Goal: Book appointment/travel/reservation

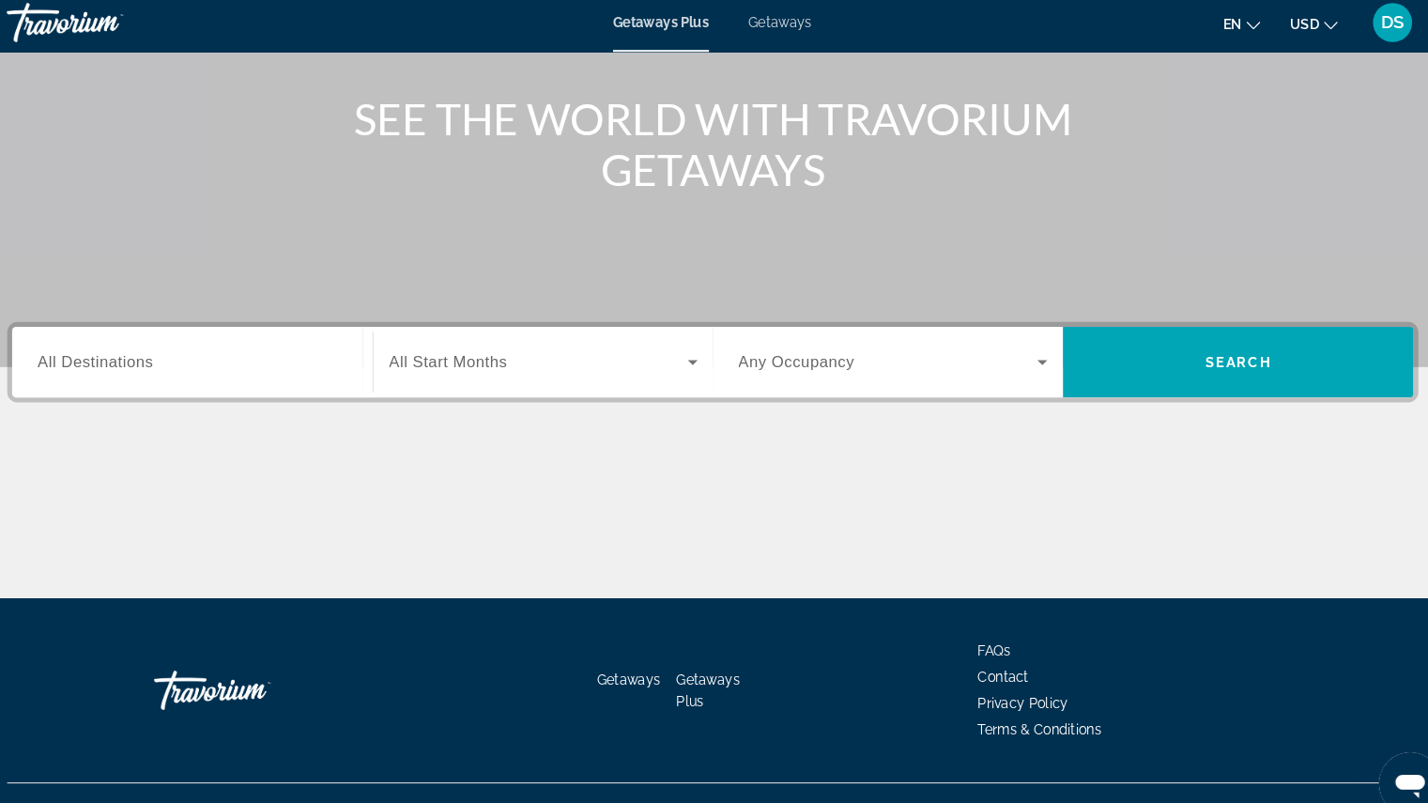
scroll to position [197, 0]
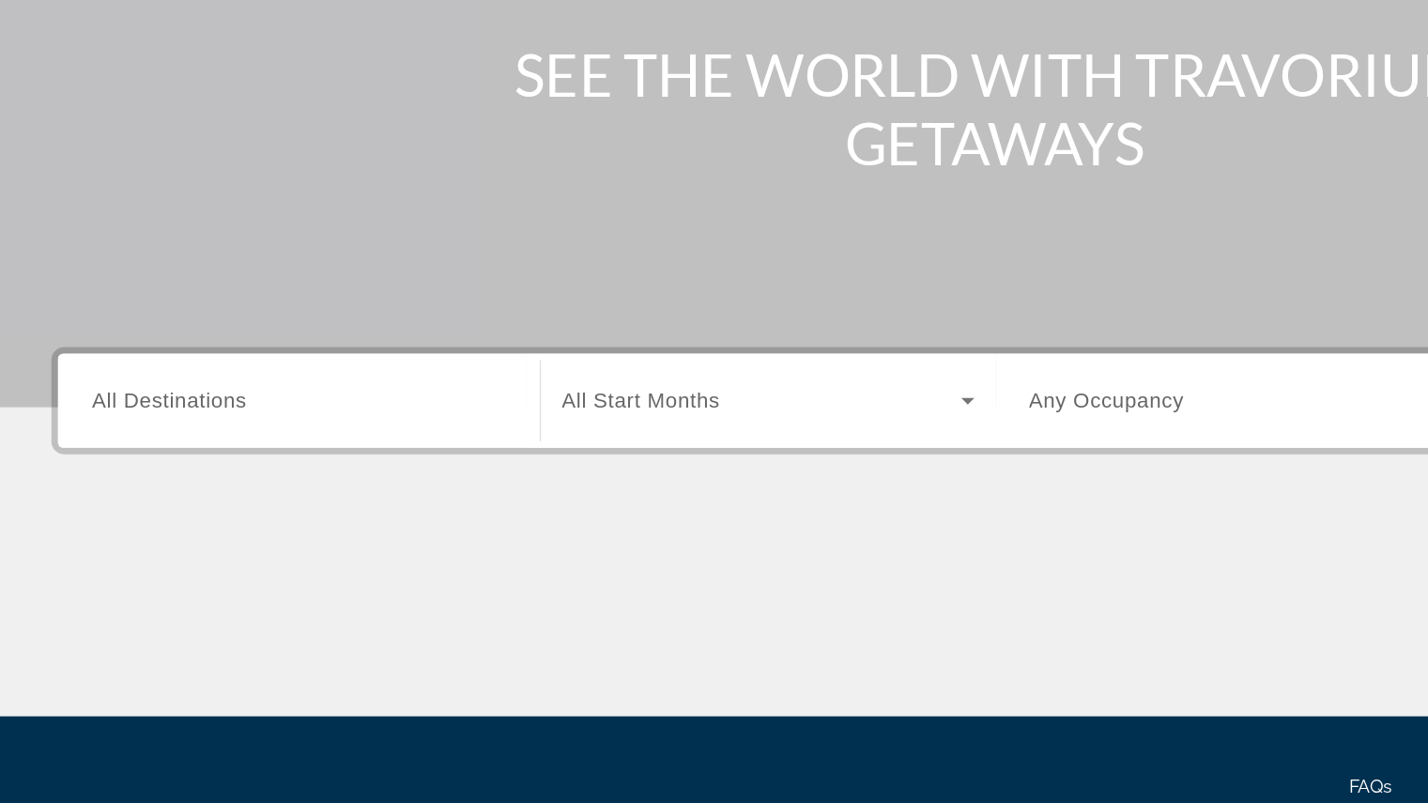
click at [149, 359] on span "All Destinations" at bounding box center [122, 361] width 111 height 16
click at [149, 359] on input "Destination All Destinations" at bounding box center [215, 362] width 297 height 23
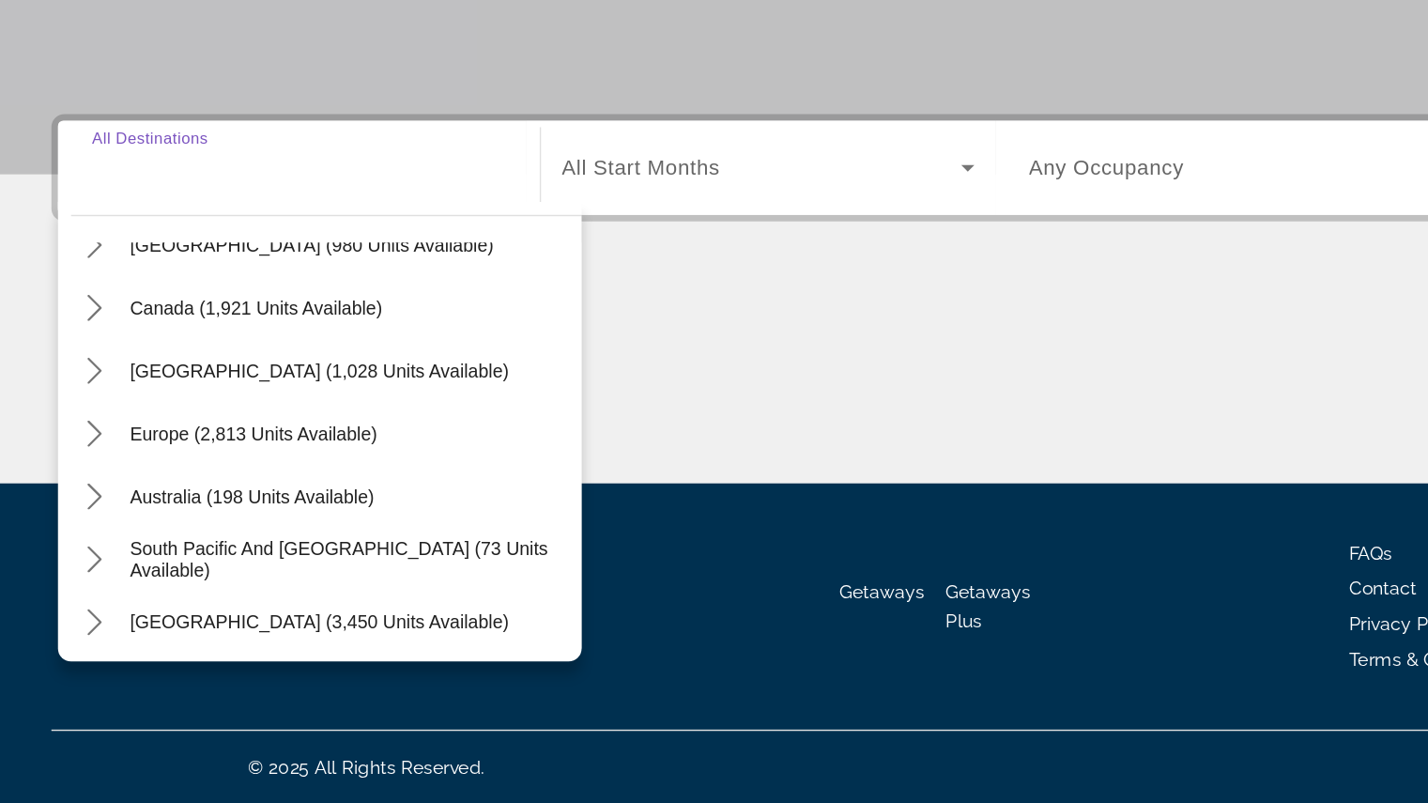
scroll to position [121, 0]
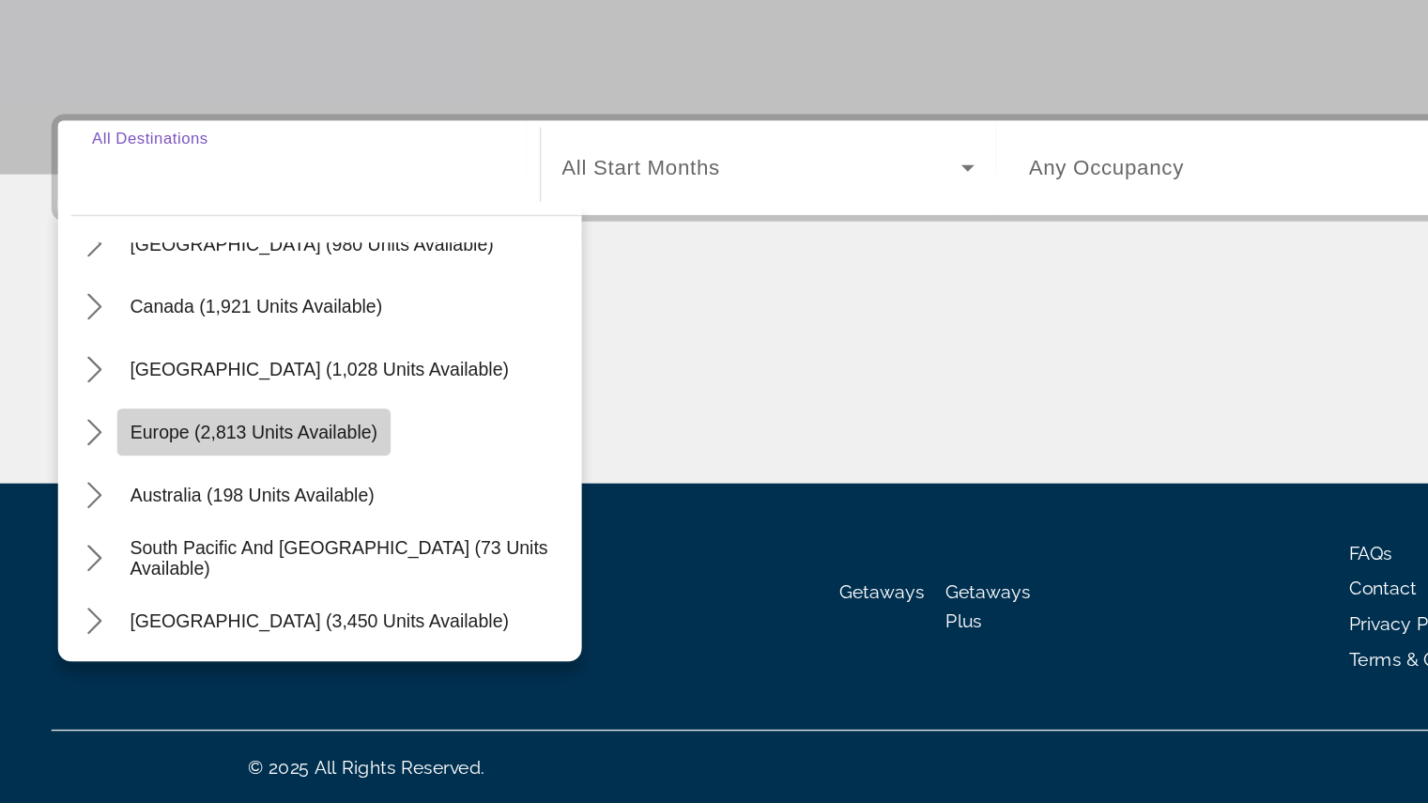
click at [253, 549] on span "Select destination: Europe (2,813 units available)" at bounding box center [182, 536] width 196 height 45
type input "**********"
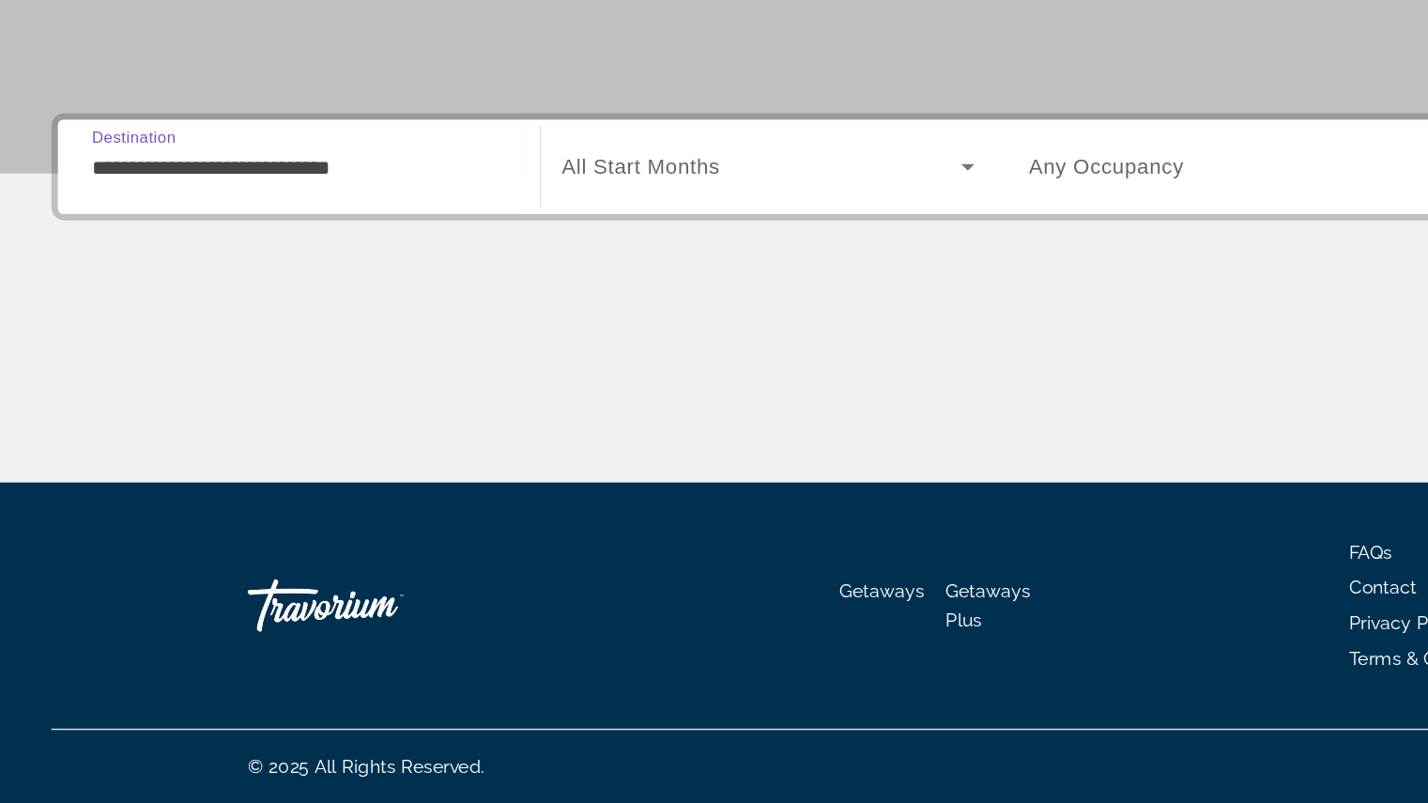
click at [507, 355] on span "Search widget" at bounding box center [547, 346] width 286 height 23
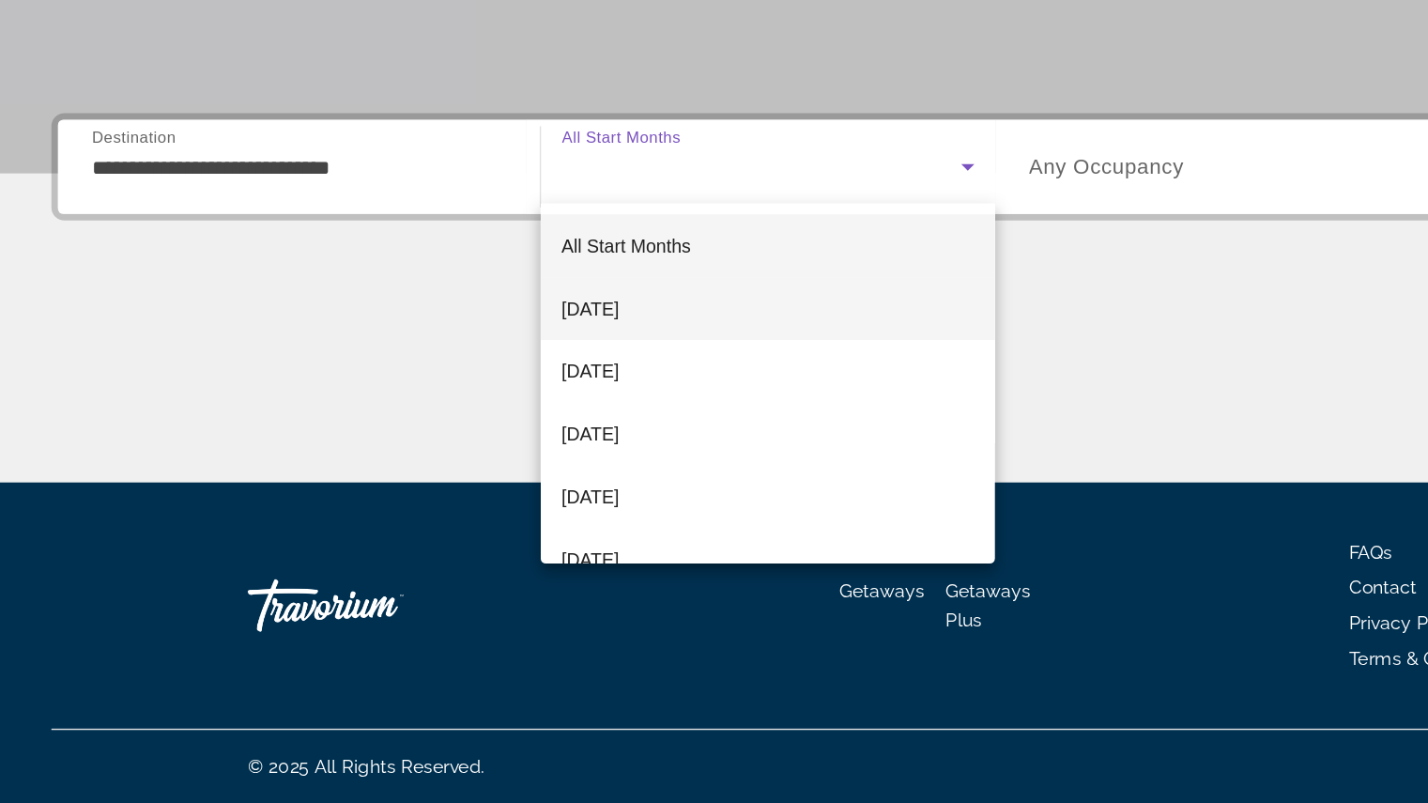
click at [445, 451] on span "[DATE]" at bounding box center [424, 448] width 41 height 23
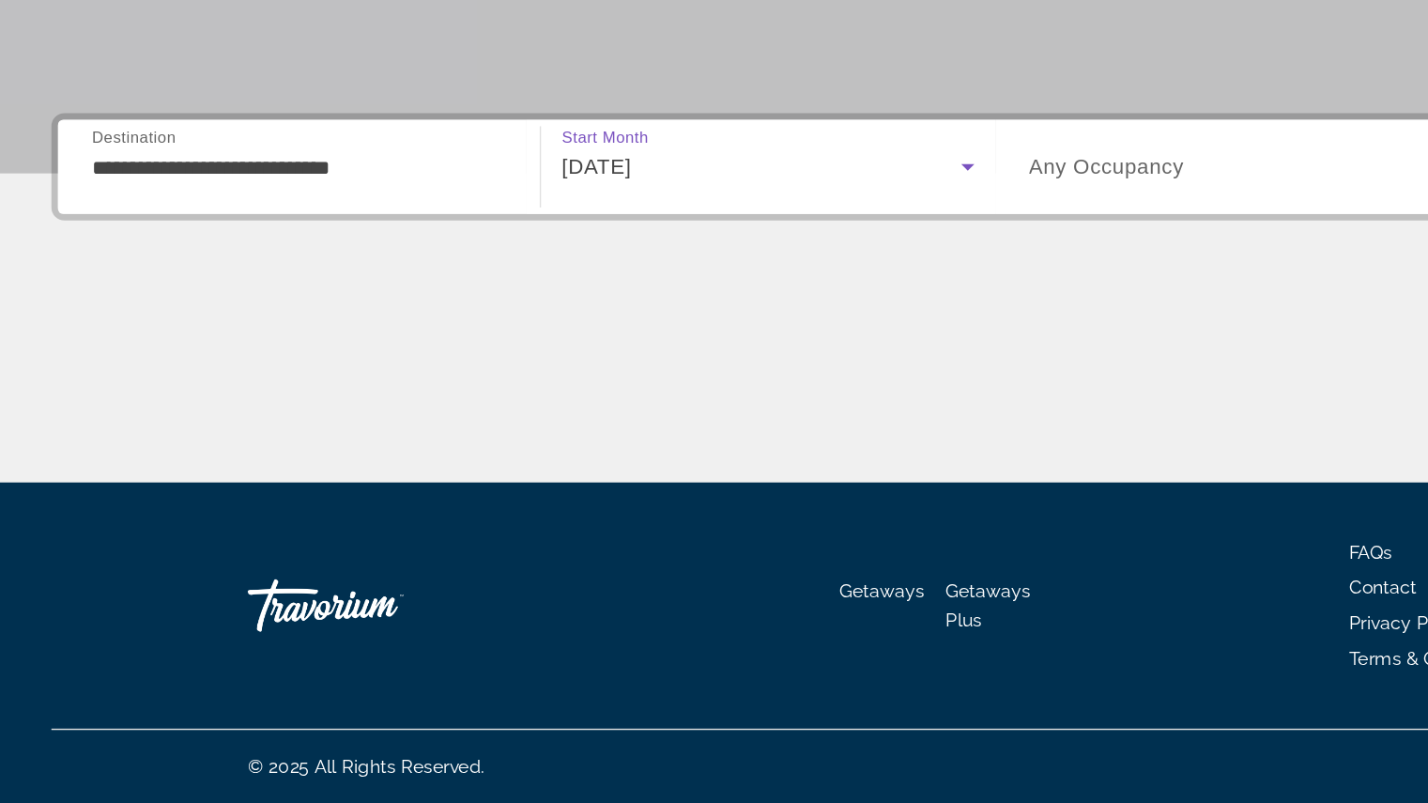
click at [879, 346] on span "Search widget" at bounding box center [882, 346] width 287 height 23
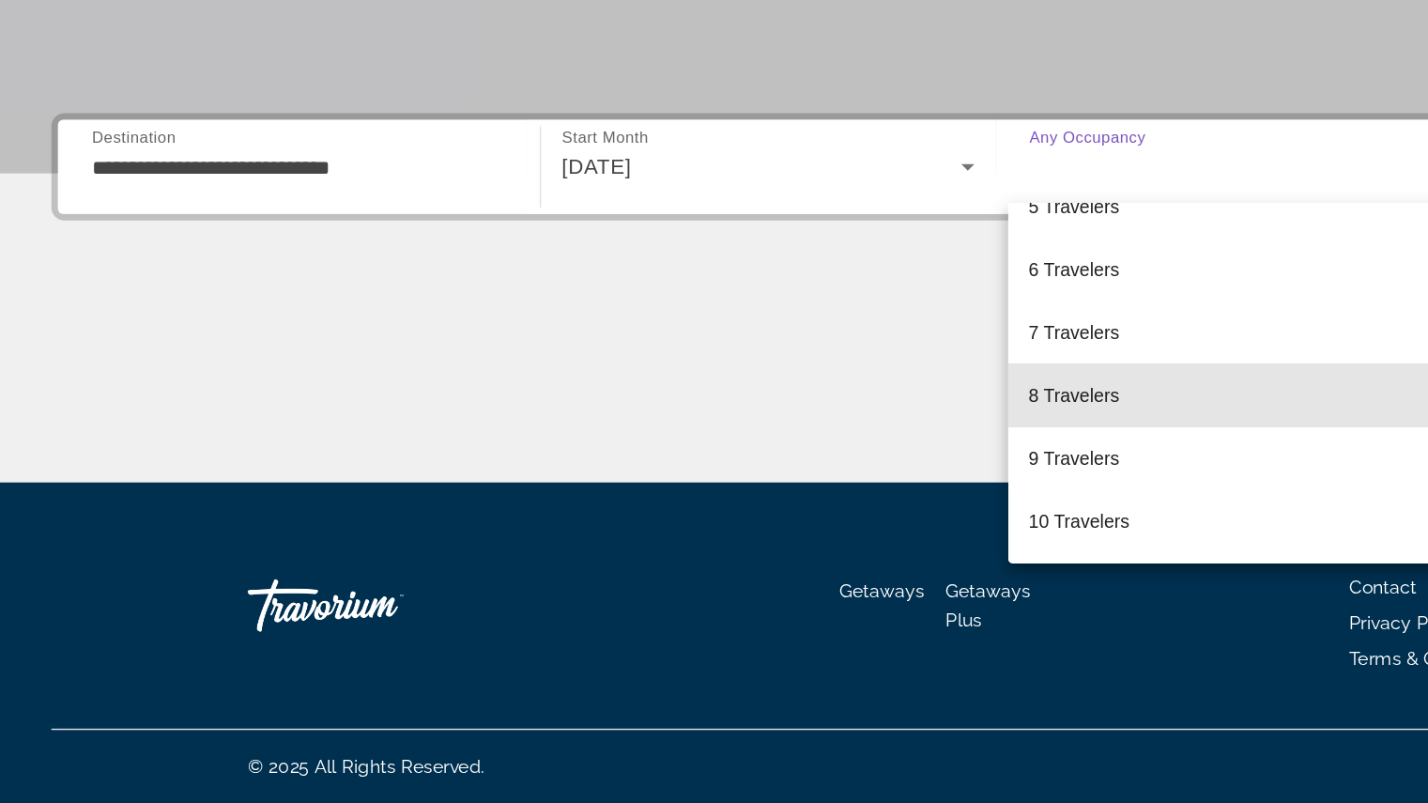
scroll to position [211, 0]
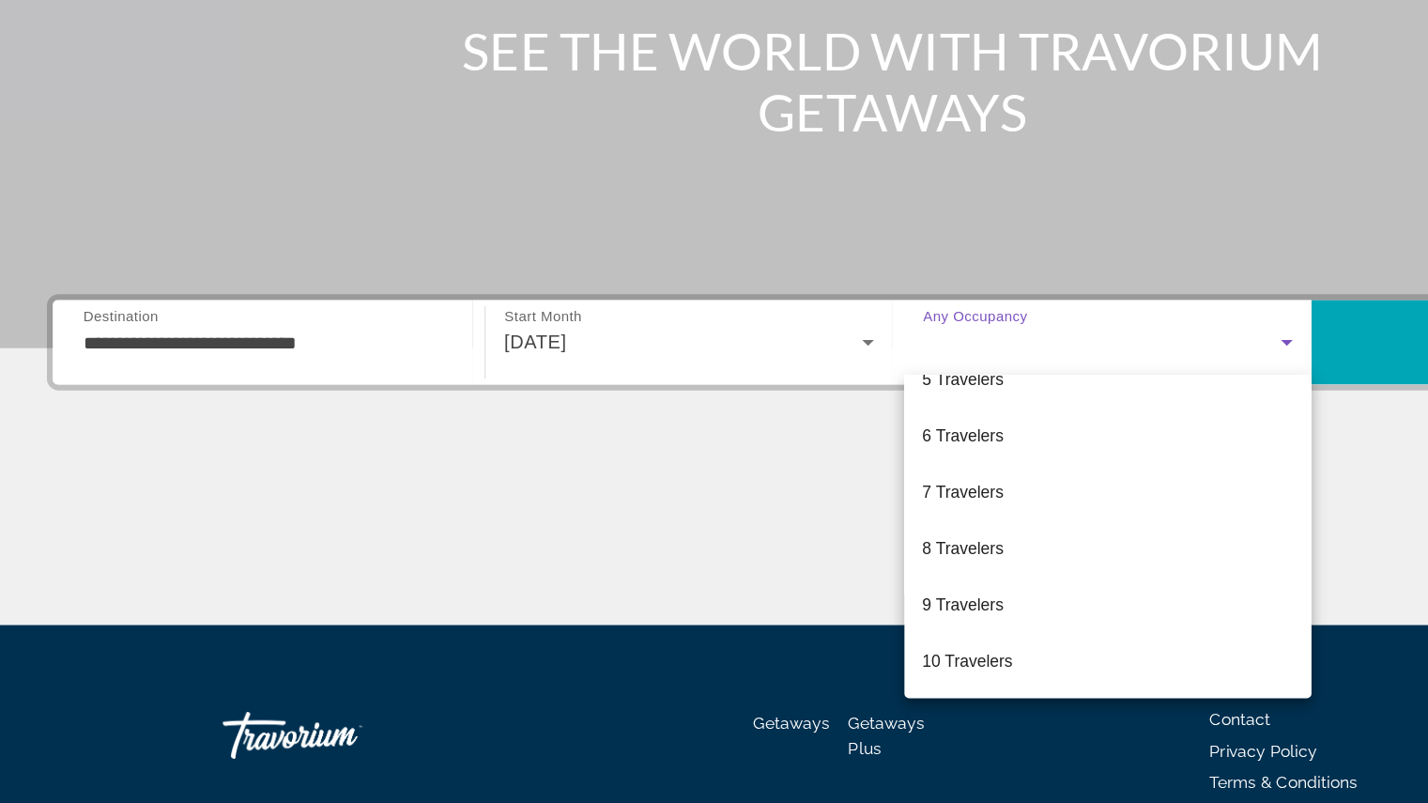
click at [1053, 383] on div at bounding box center [714, 401] width 1428 height 803
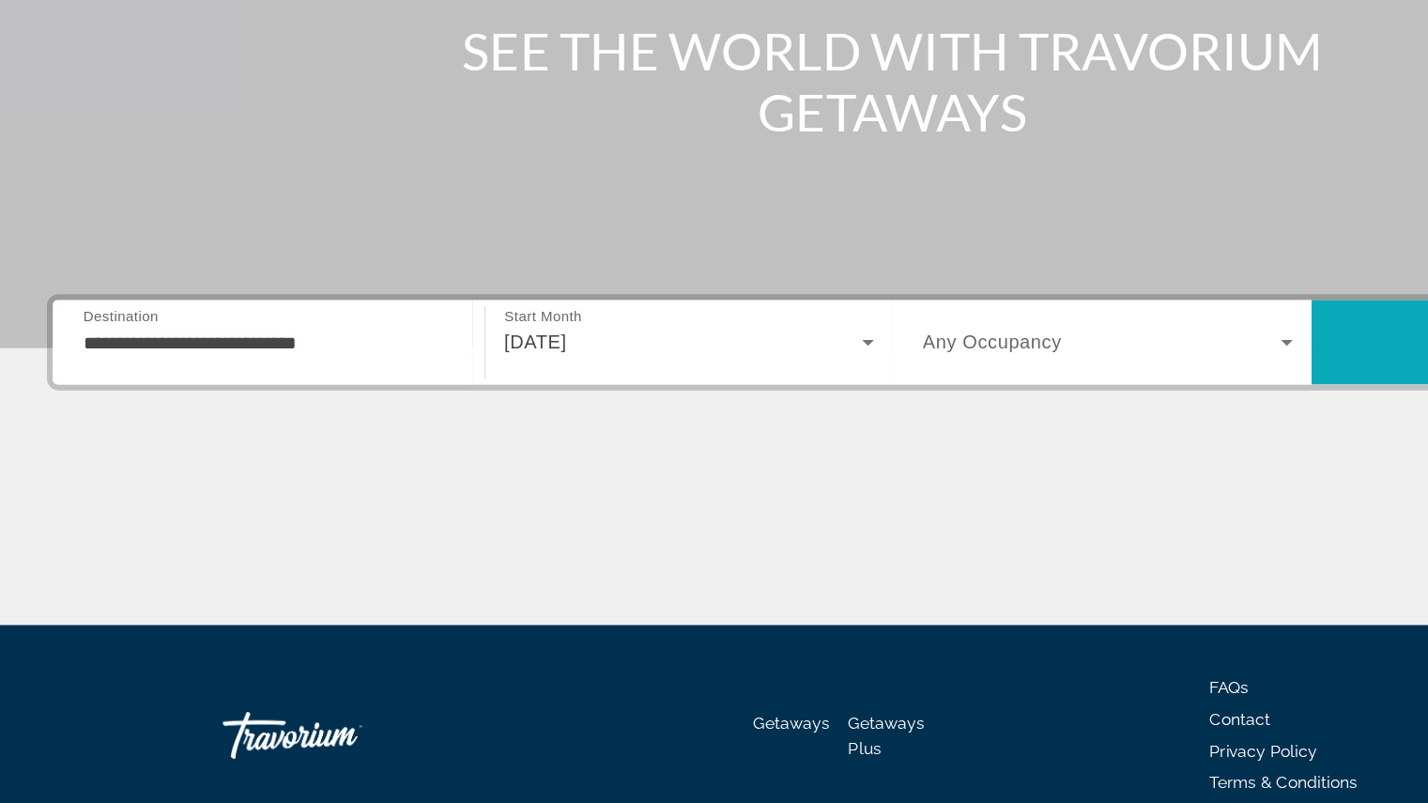
click at [1054, 376] on span "Search" at bounding box center [1217, 348] width 336 height 68
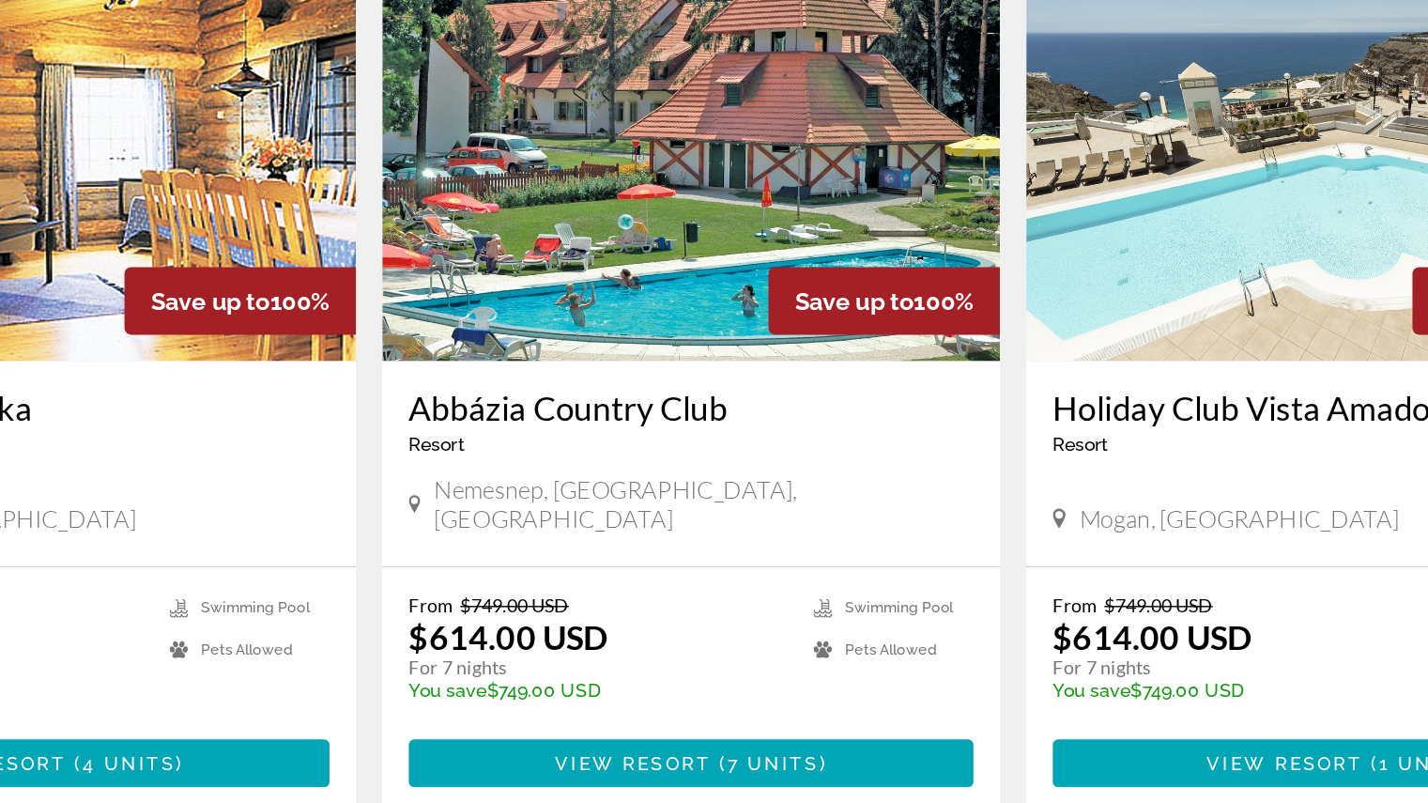
scroll to position [571, 0]
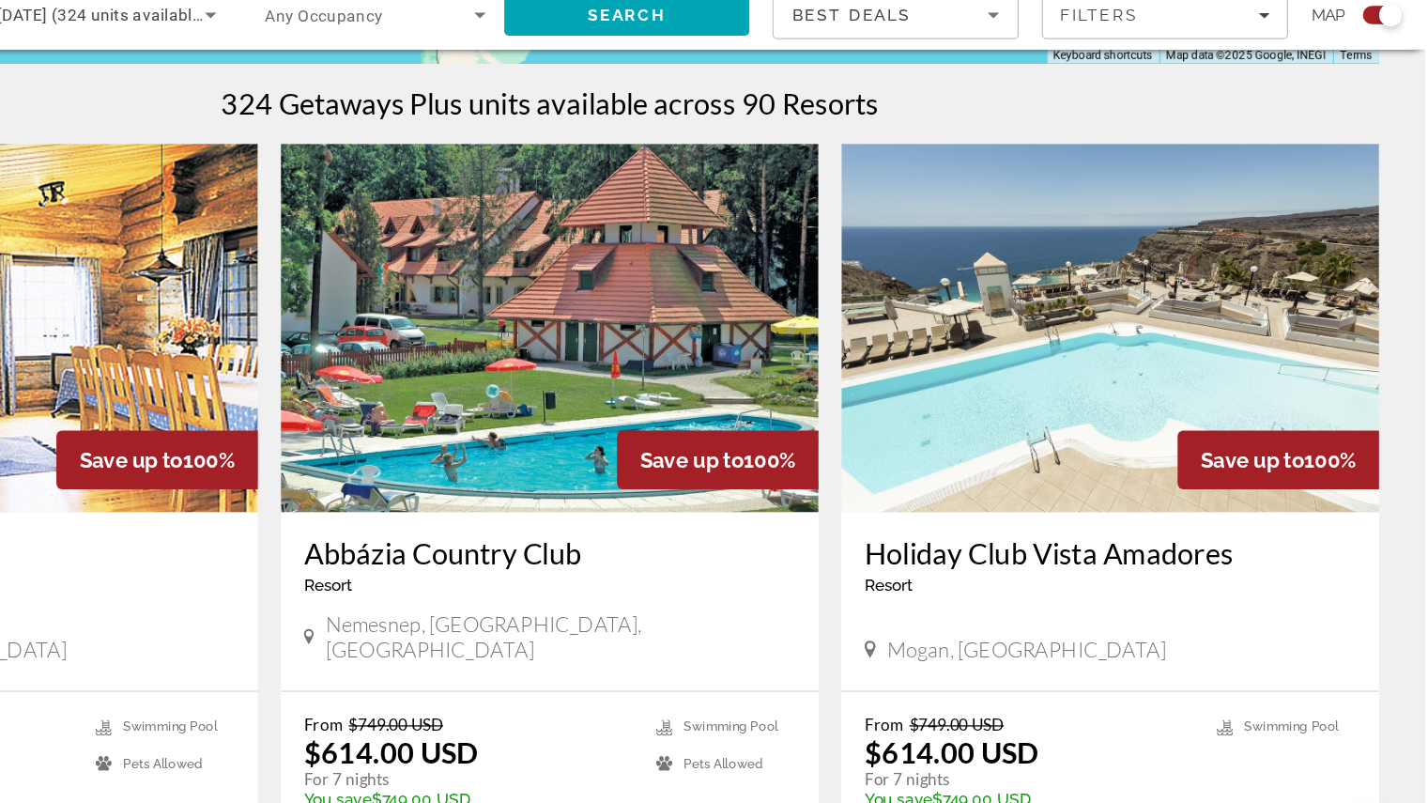
click at [1354, 311] on img "Main content" at bounding box center [1171, 340] width 438 height 300
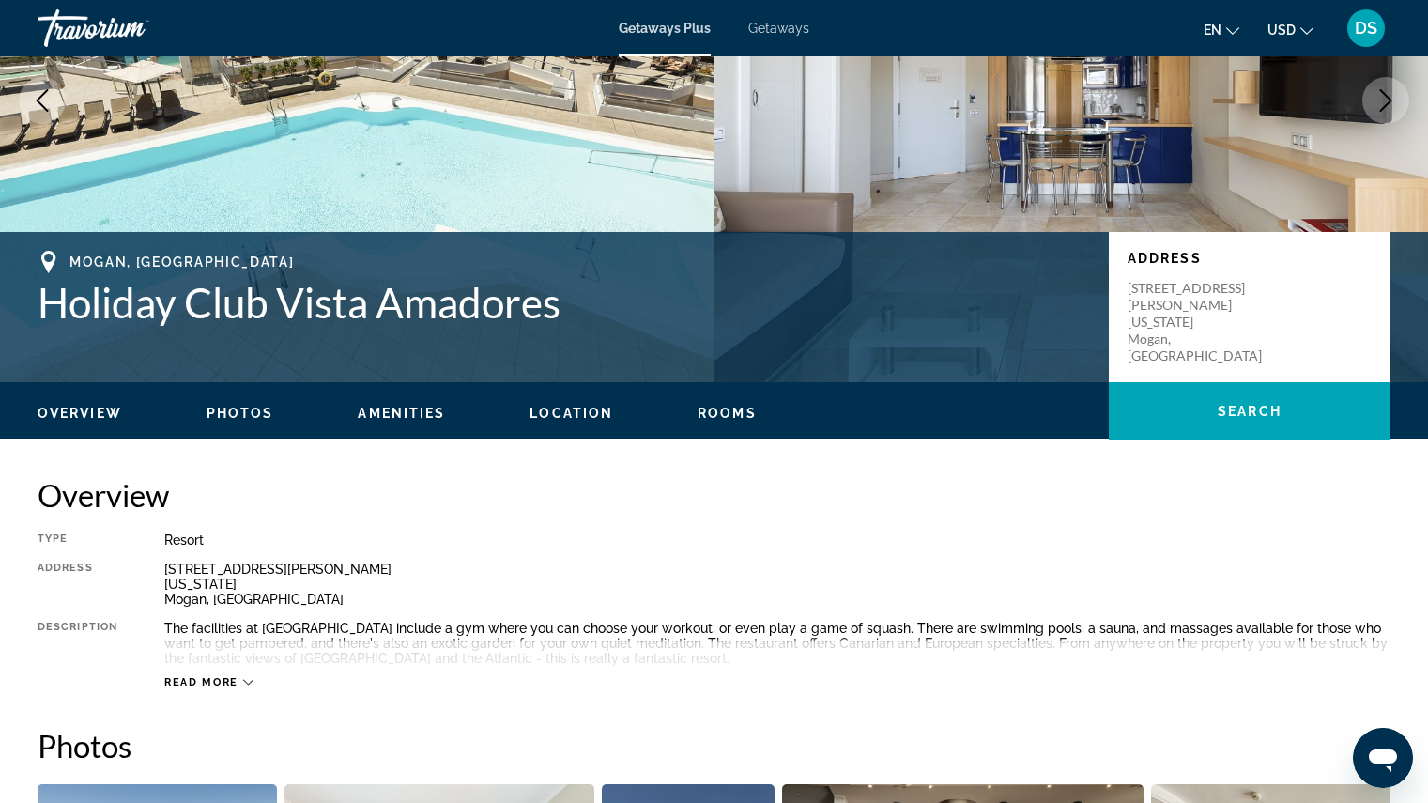
scroll to position [278, 0]
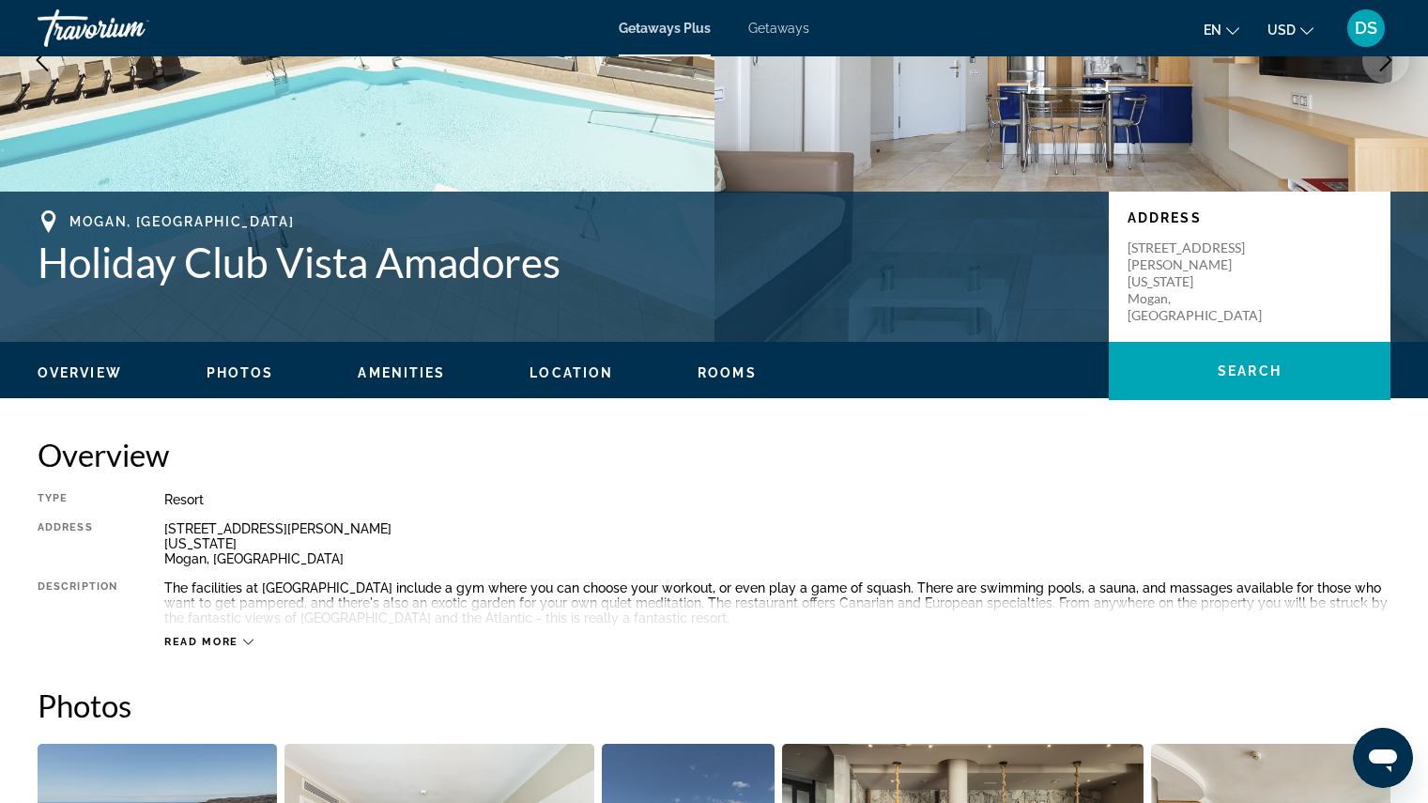
click at [395, 375] on span "Amenities" at bounding box center [401, 372] width 87 height 15
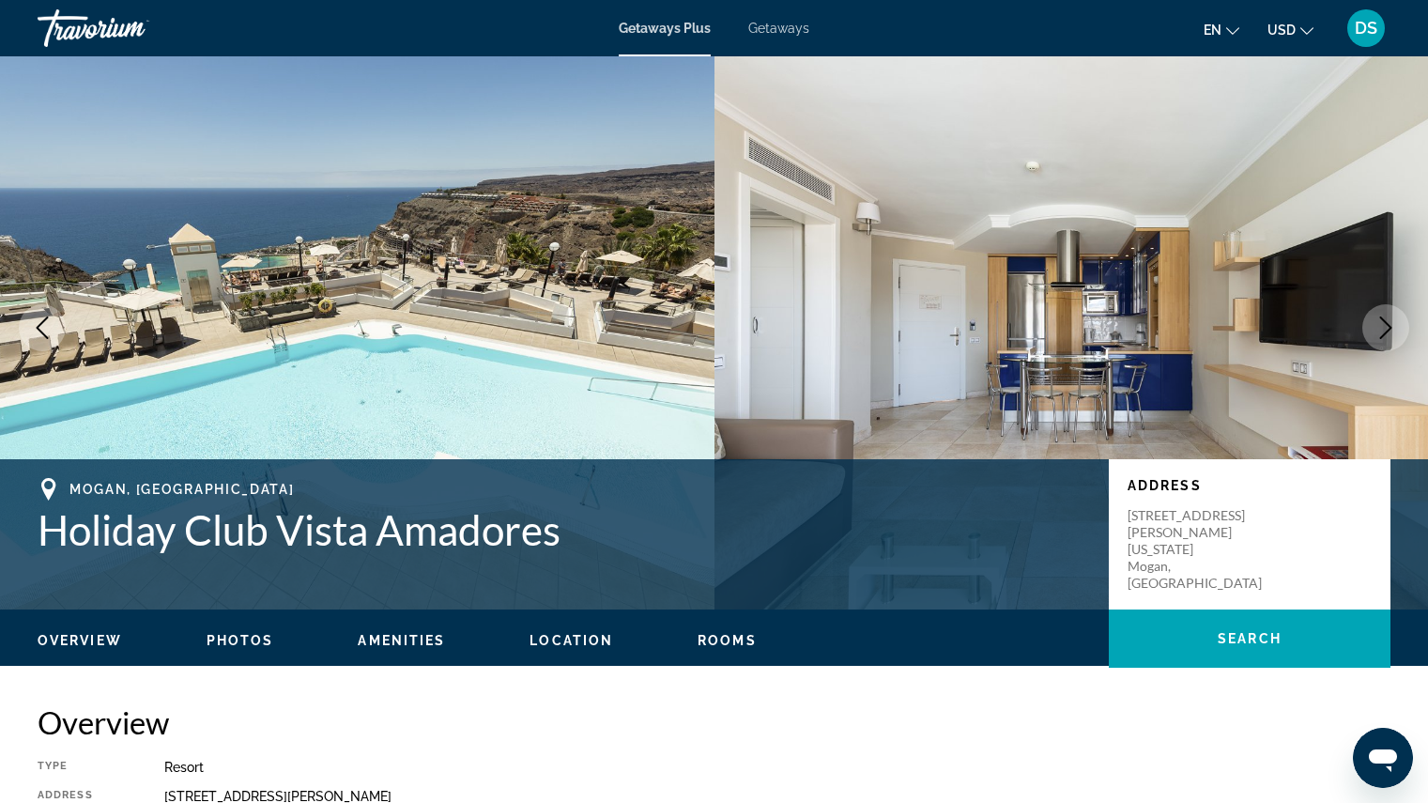
scroll to position [0, 0]
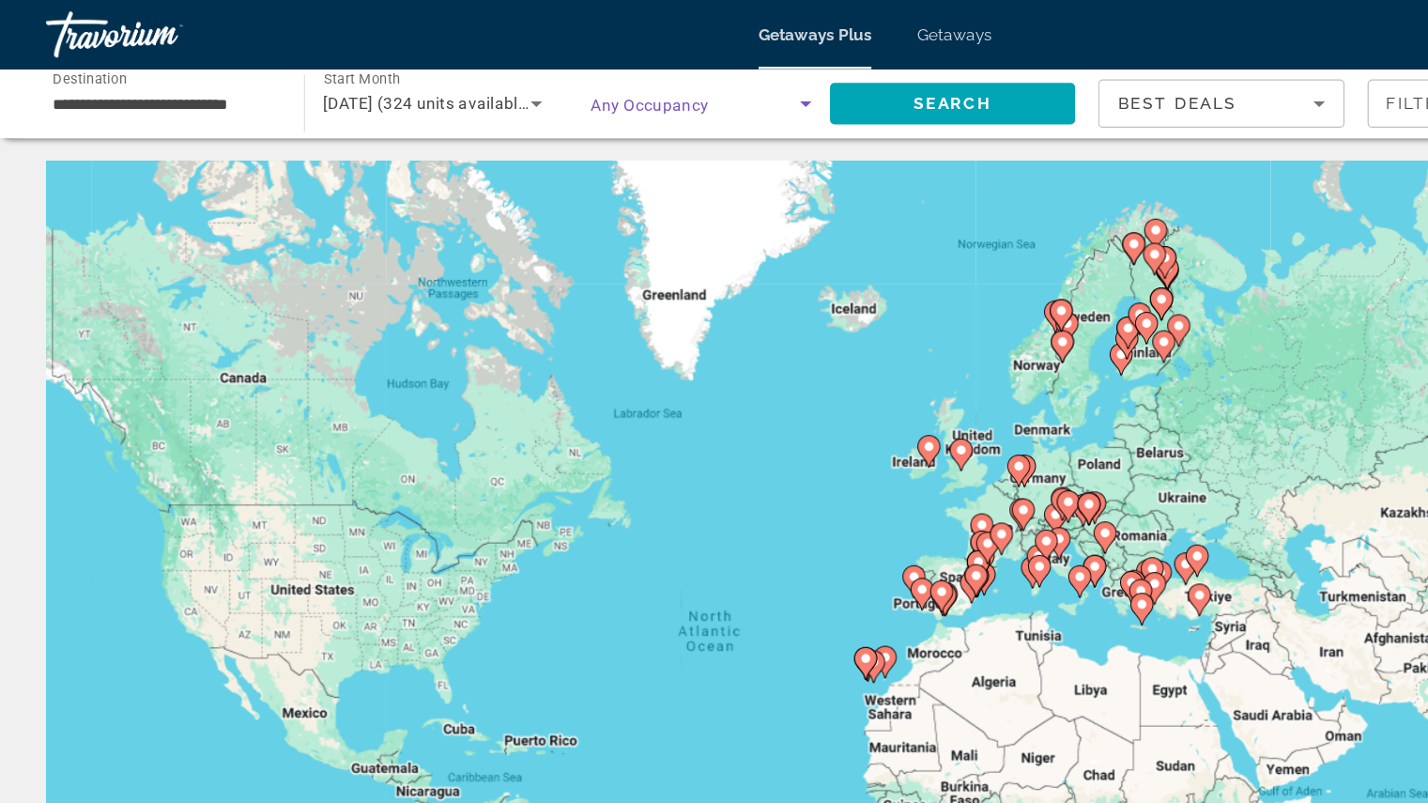
click at [654, 84] on icon "Search widget" at bounding box center [656, 85] width 9 height 5
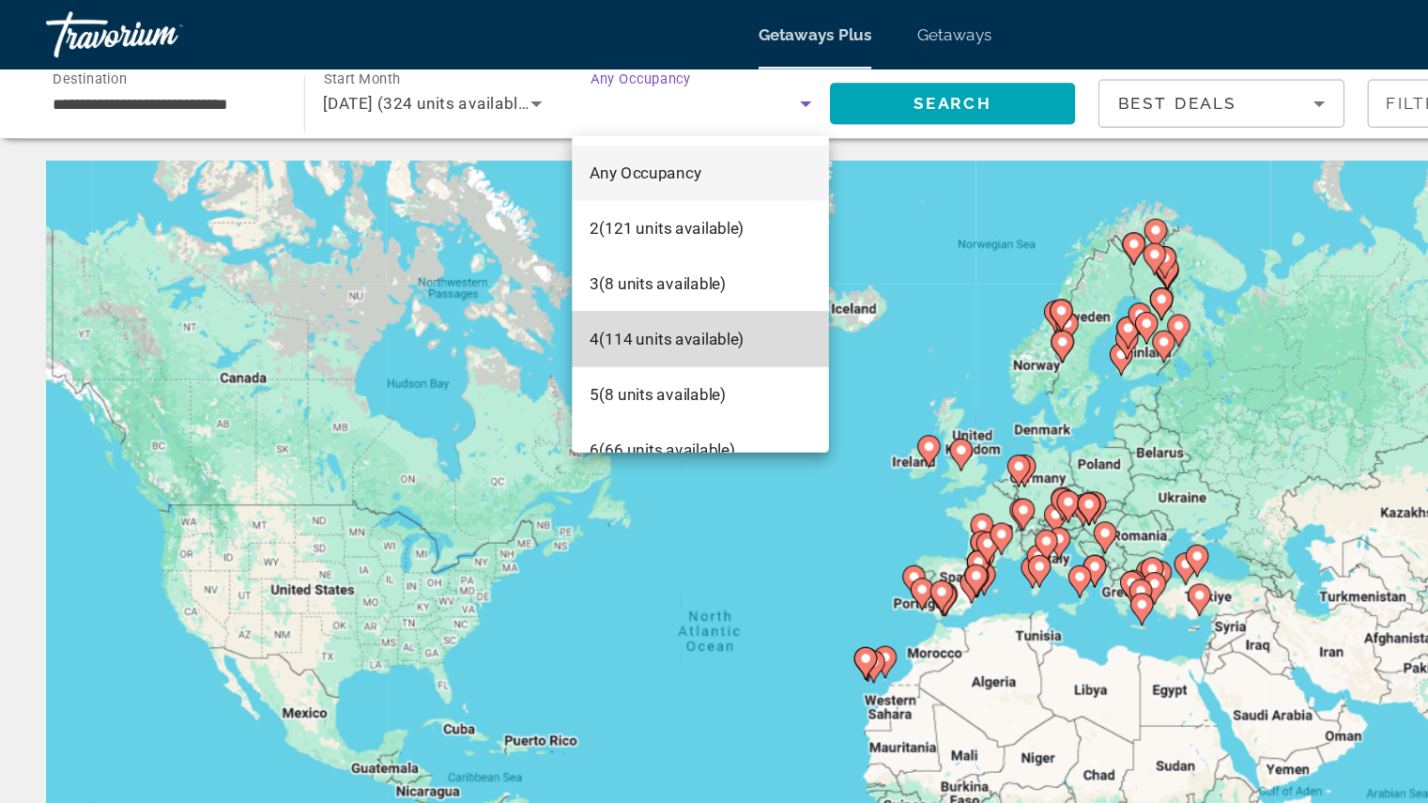
click at [596, 284] on span "4 (114 units available)" at bounding box center [545, 276] width 126 height 23
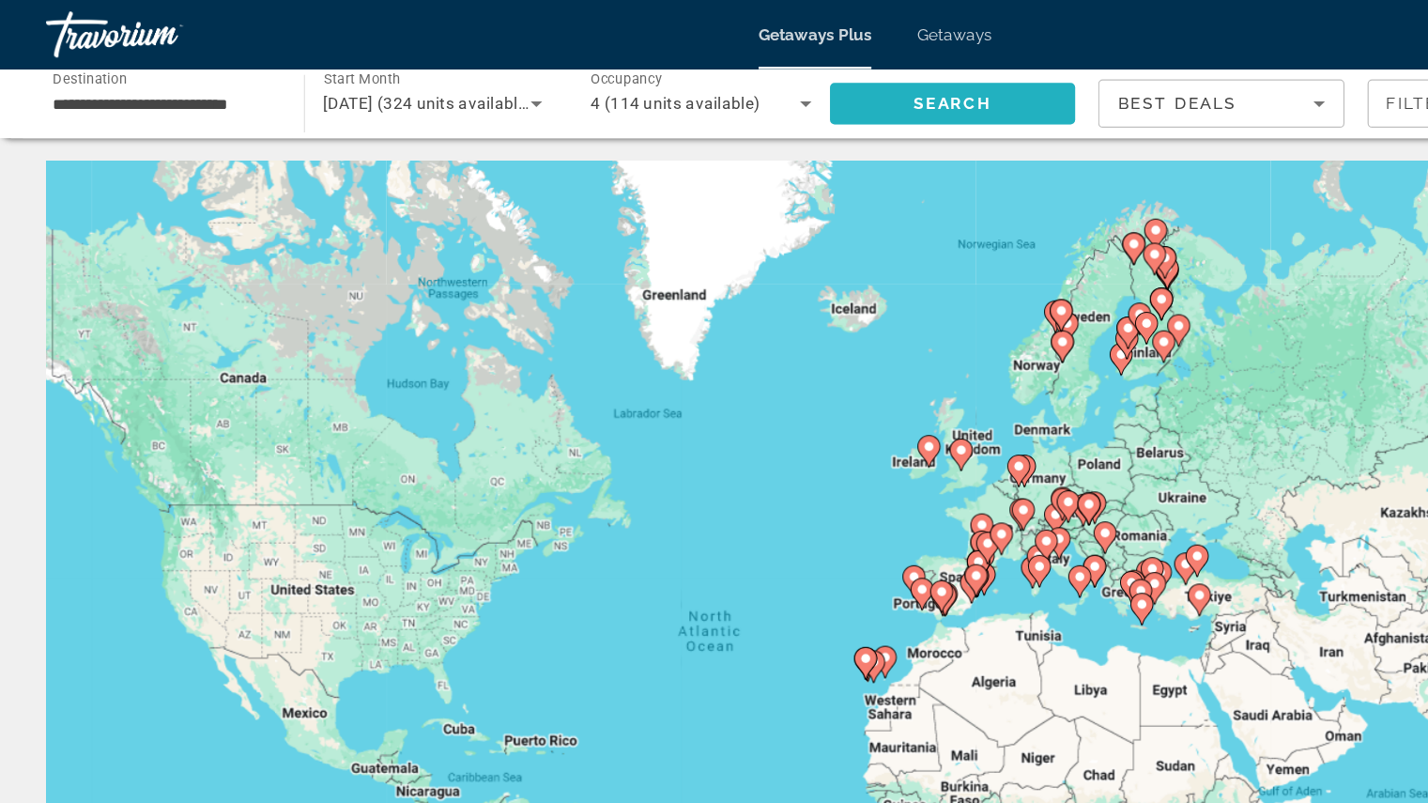
click at [755, 77] on span "Search" at bounding box center [776, 84] width 64 height 15
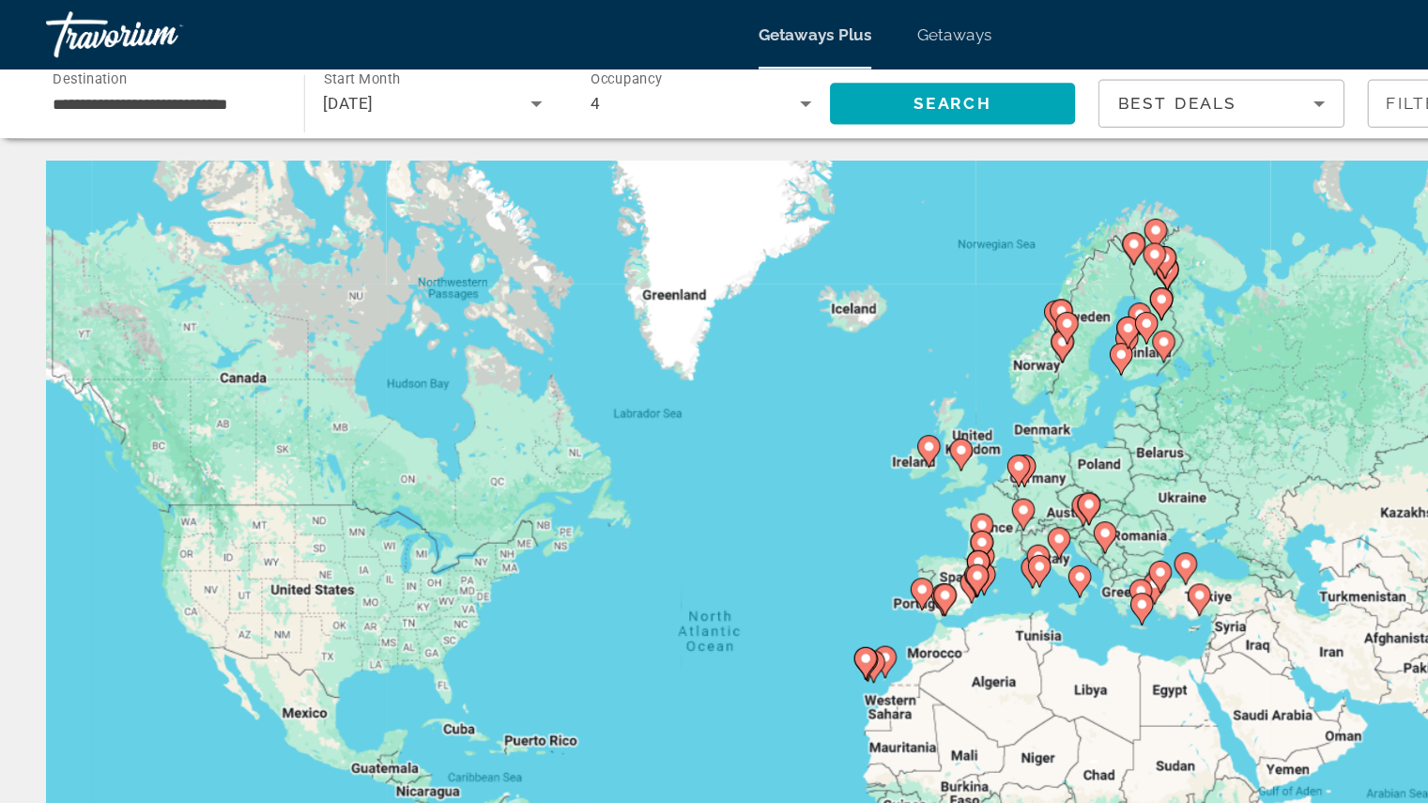
click at [804, 421] on icon "Main content" at bounding box center [799, 432] width 17 height 24
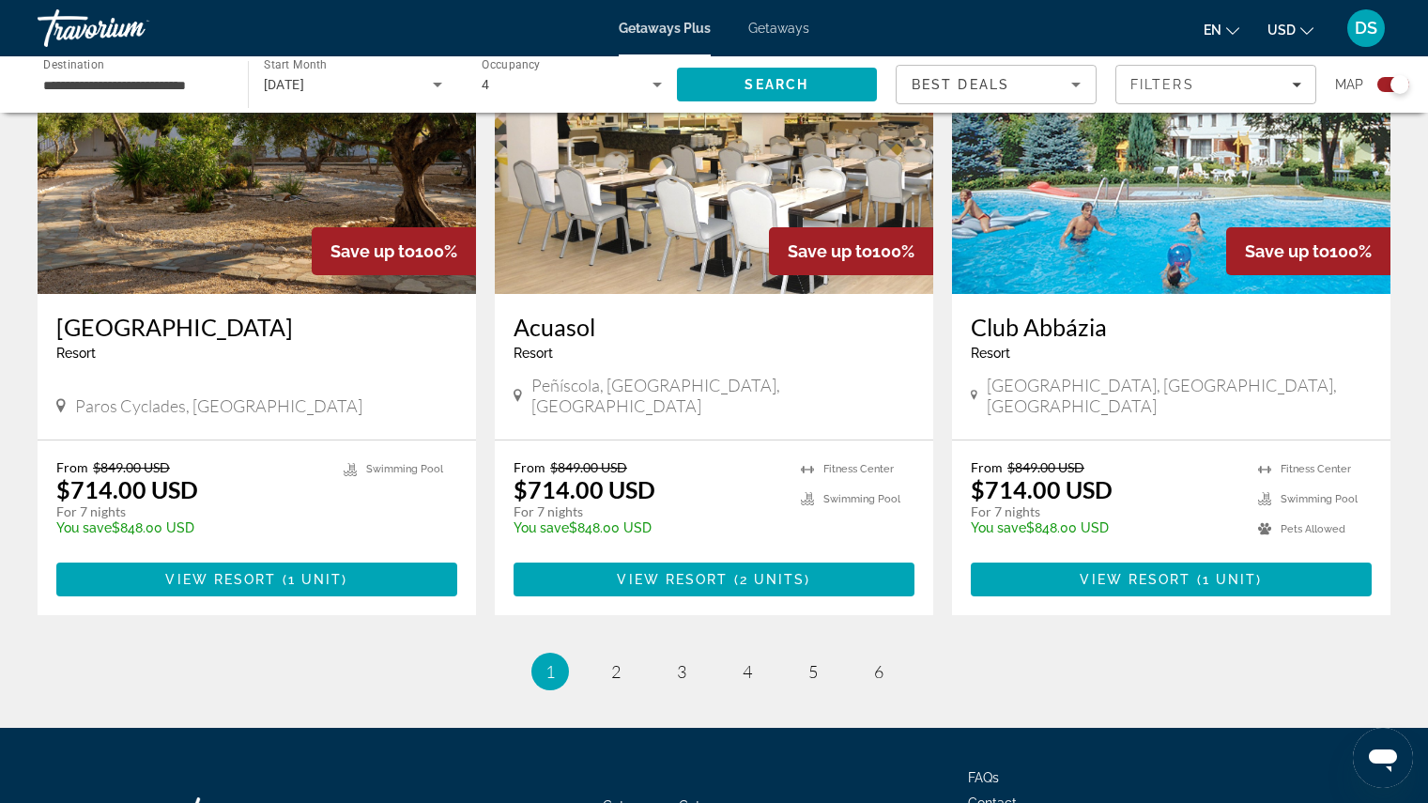
scroll to position [2737, 0]
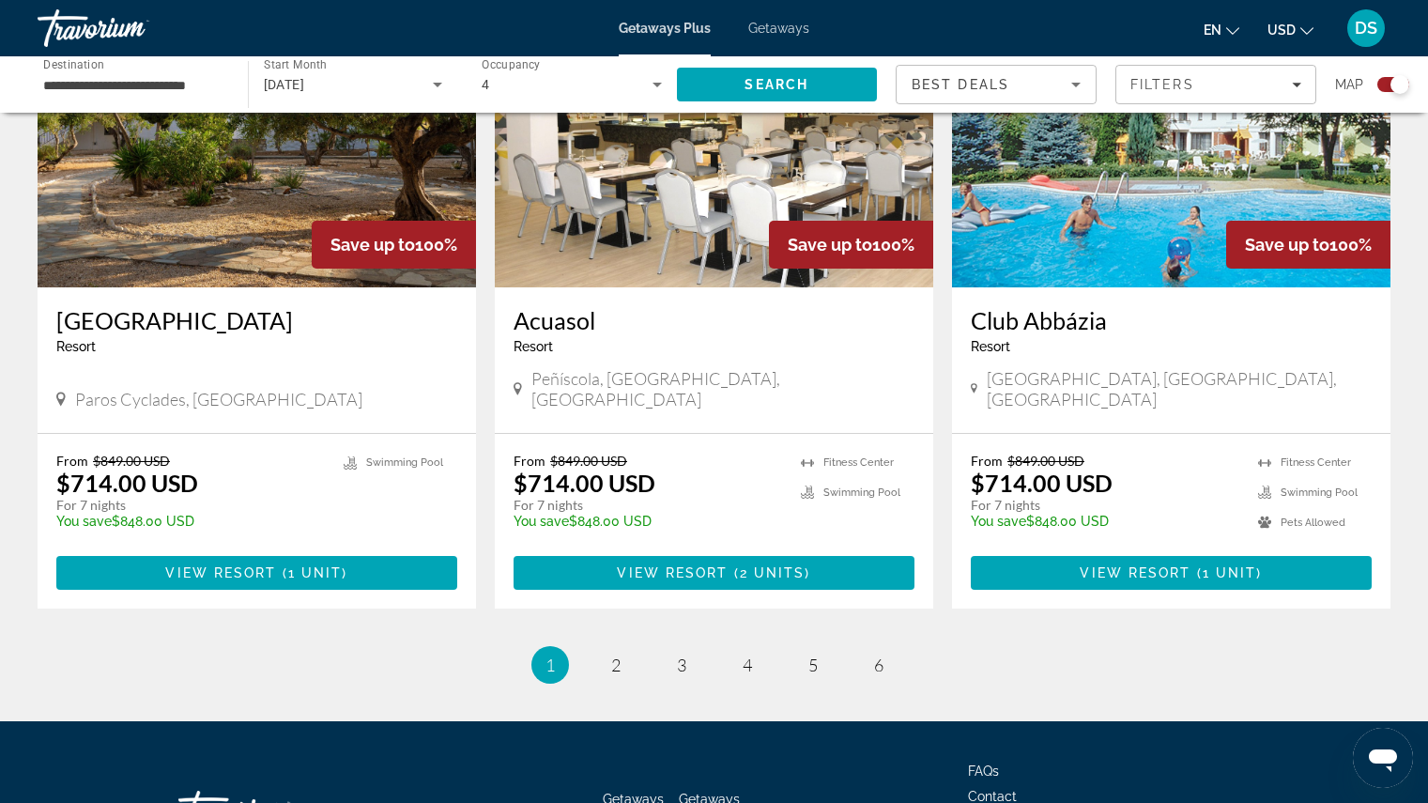
click at [630, 646] on ul "1 / 6 You're on page 1 page 2 page 3 page 4 page 5 page 6" at bounding box center [714, 665] width 1353 height 38
click at [629, 649] on link "page 2" at bounding box center [615, 665] width 33 height 33
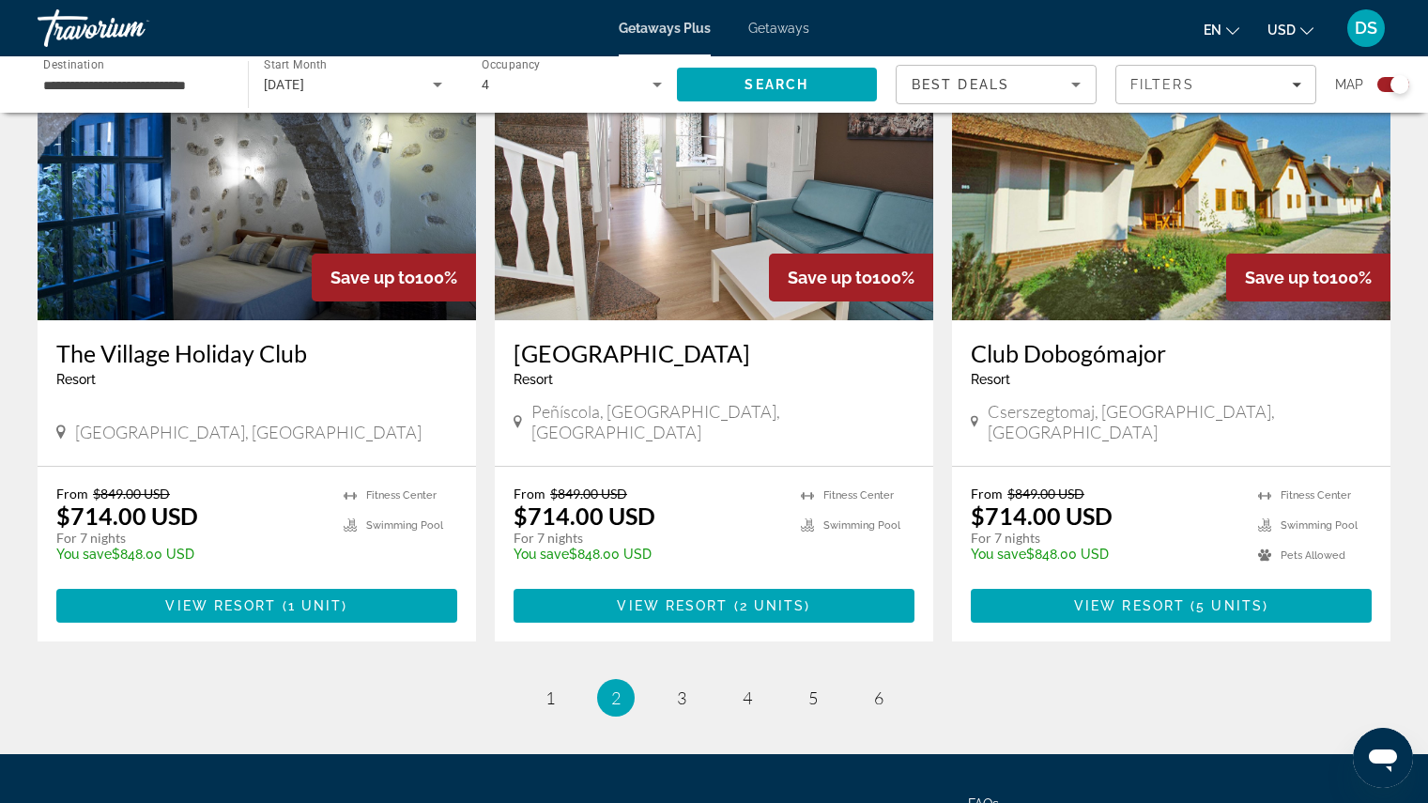
scroll to position [2728, 0]
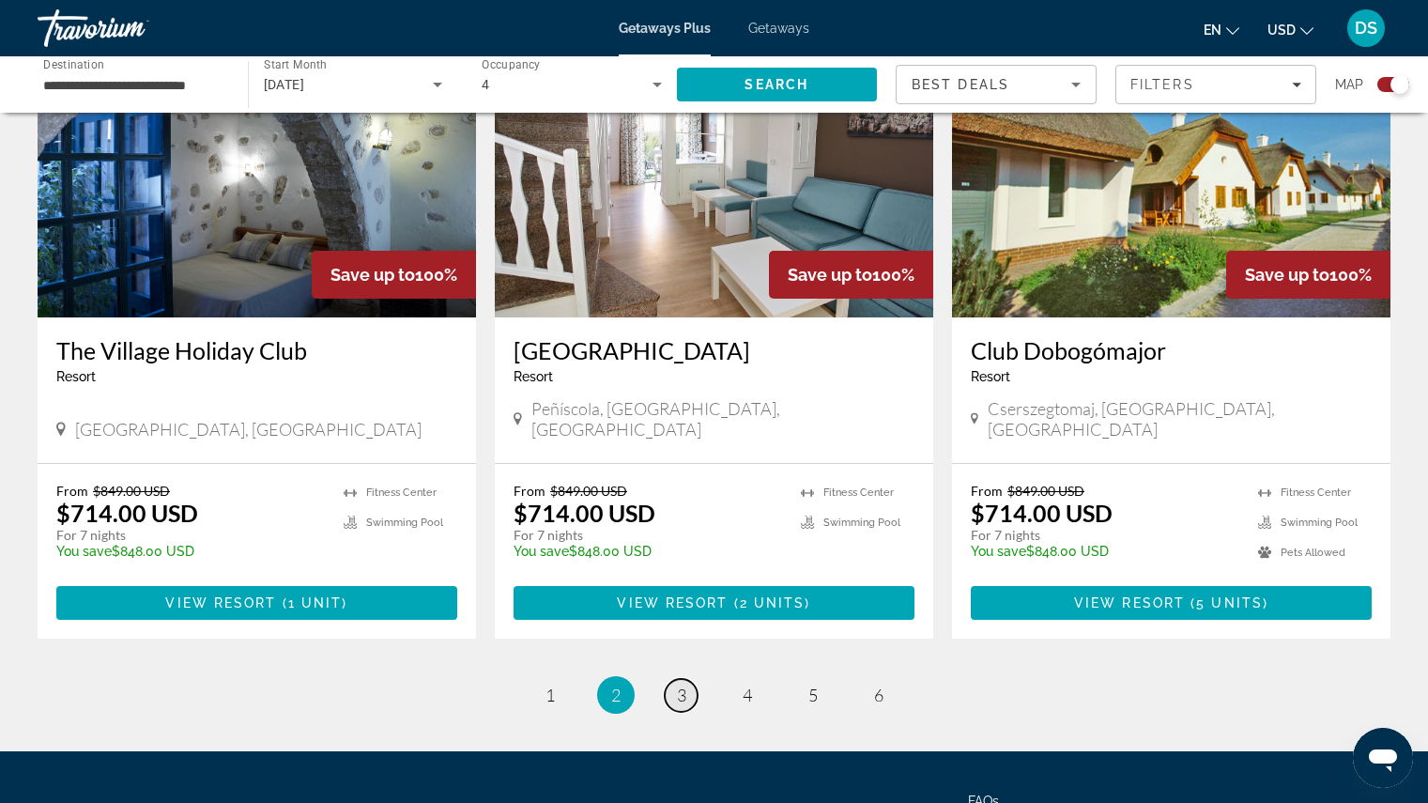
click at [690, 679] on link "page 3" at bounding box center [681, 695] width 33 height 33
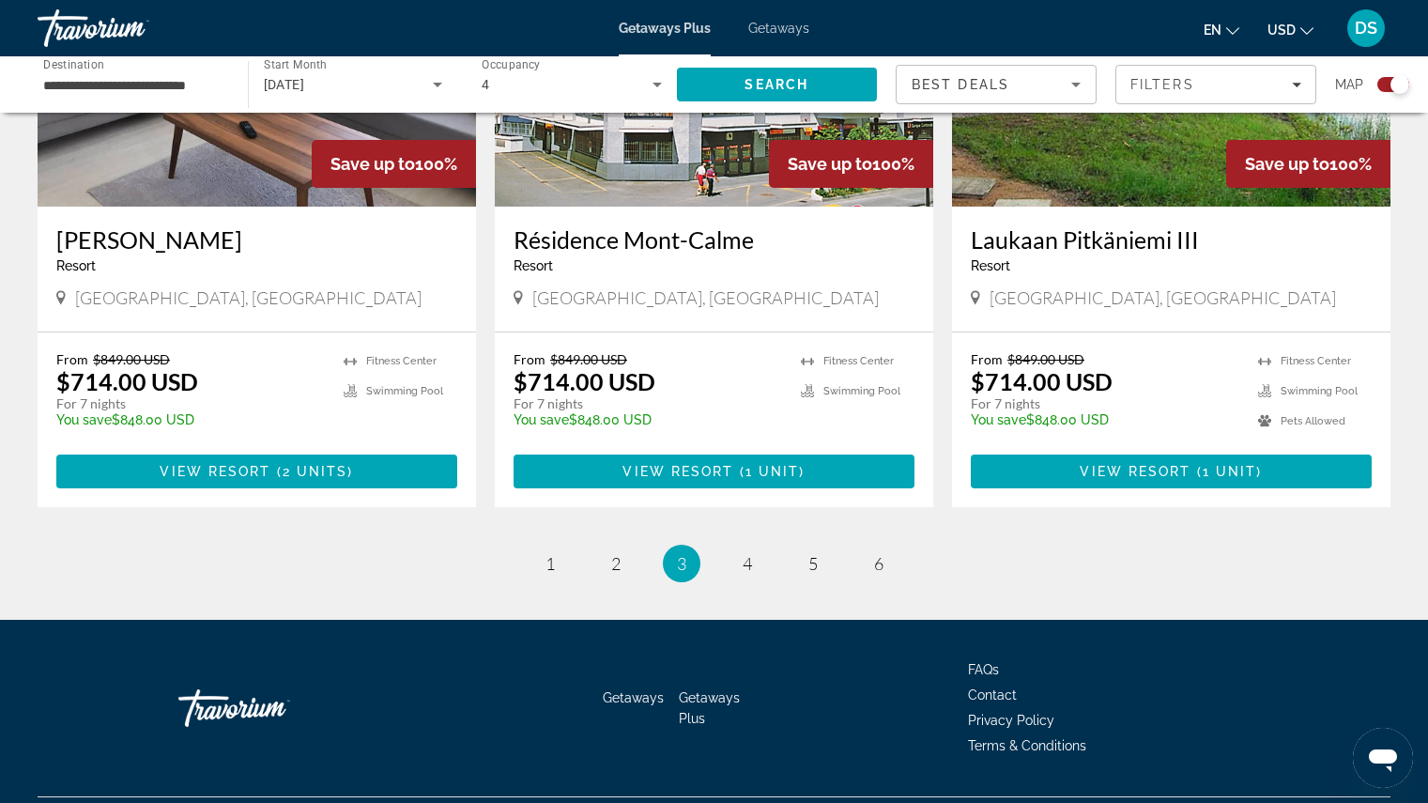
scroll to position [2807, 0]
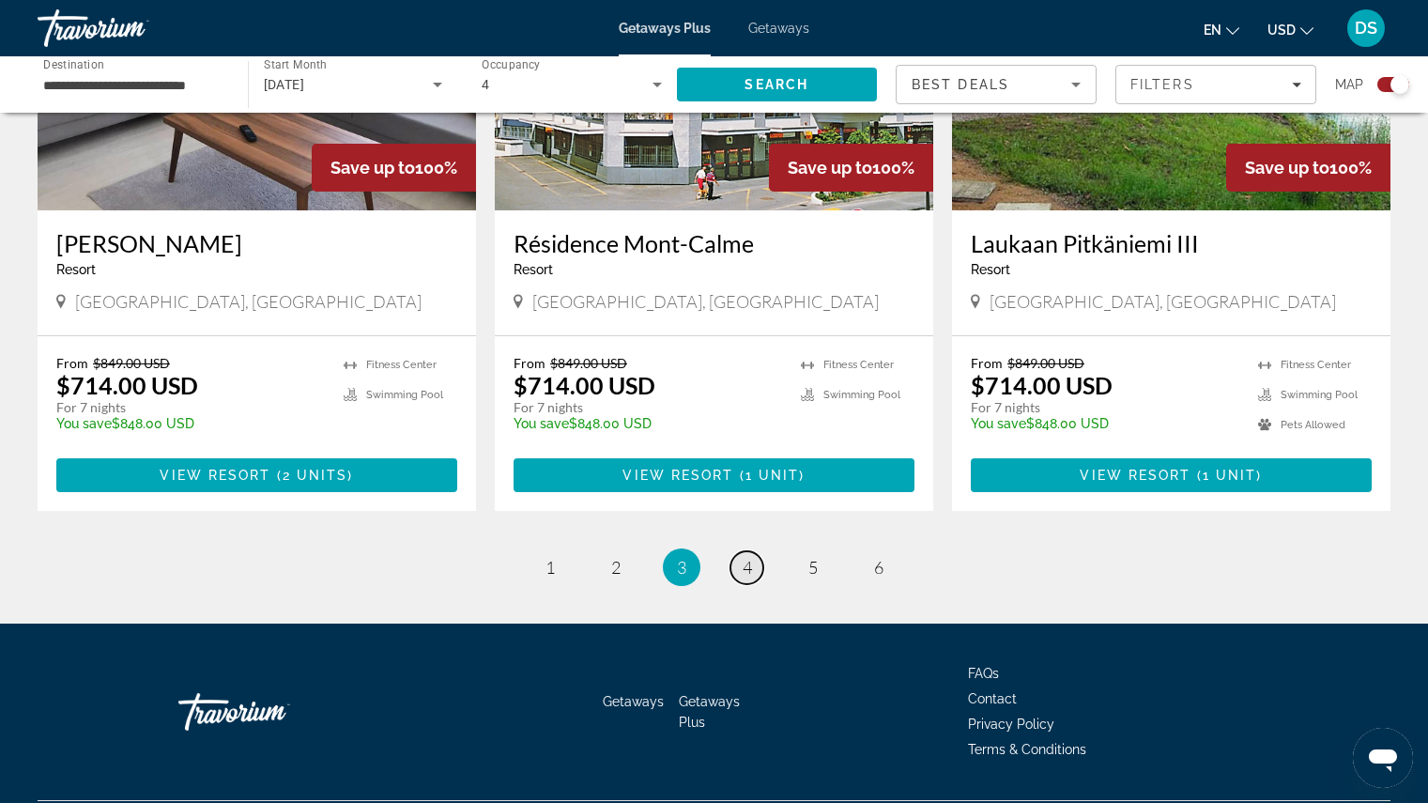
click at [756, 551] on link "page 4" at bounding box center [746, 567] width 33 height 33
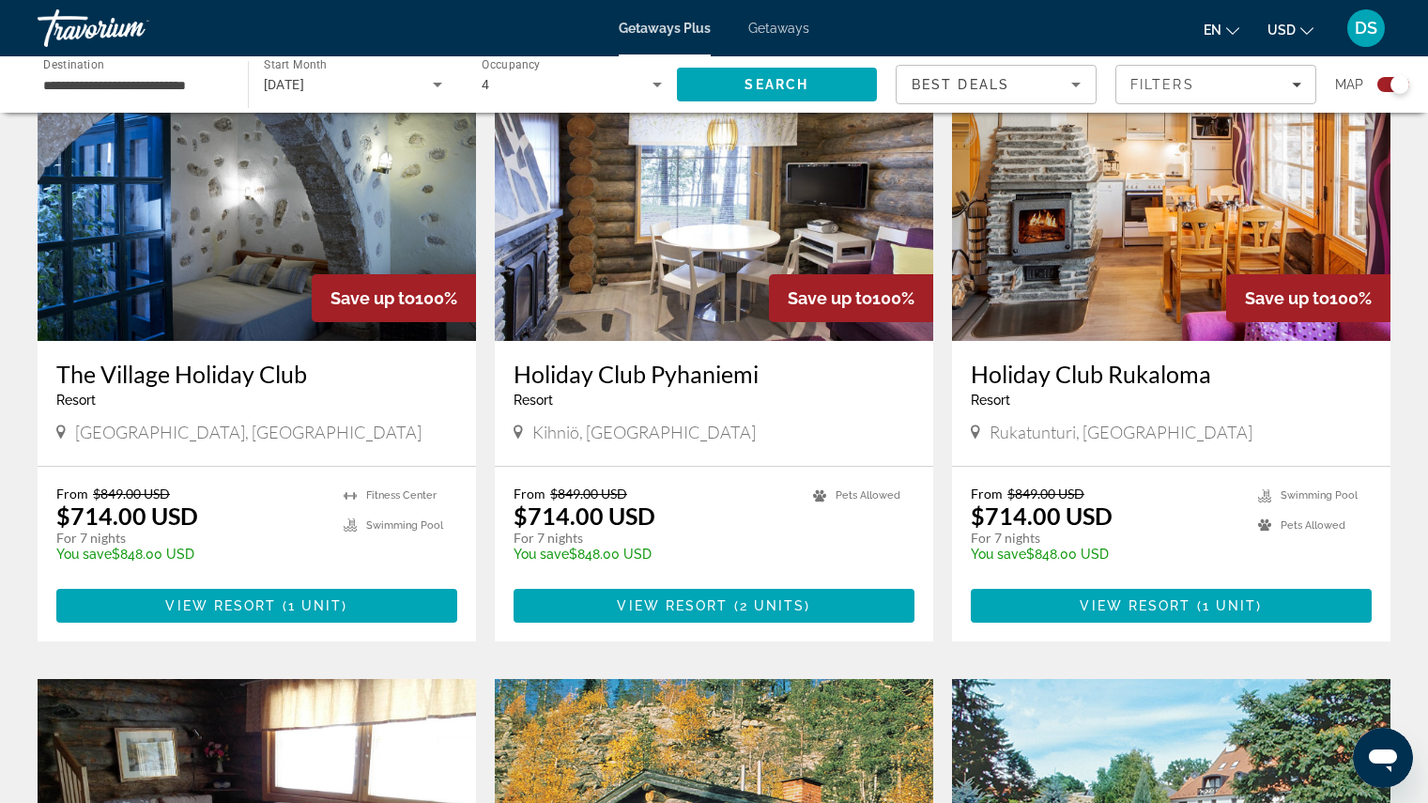
scroll to position [724, 0]
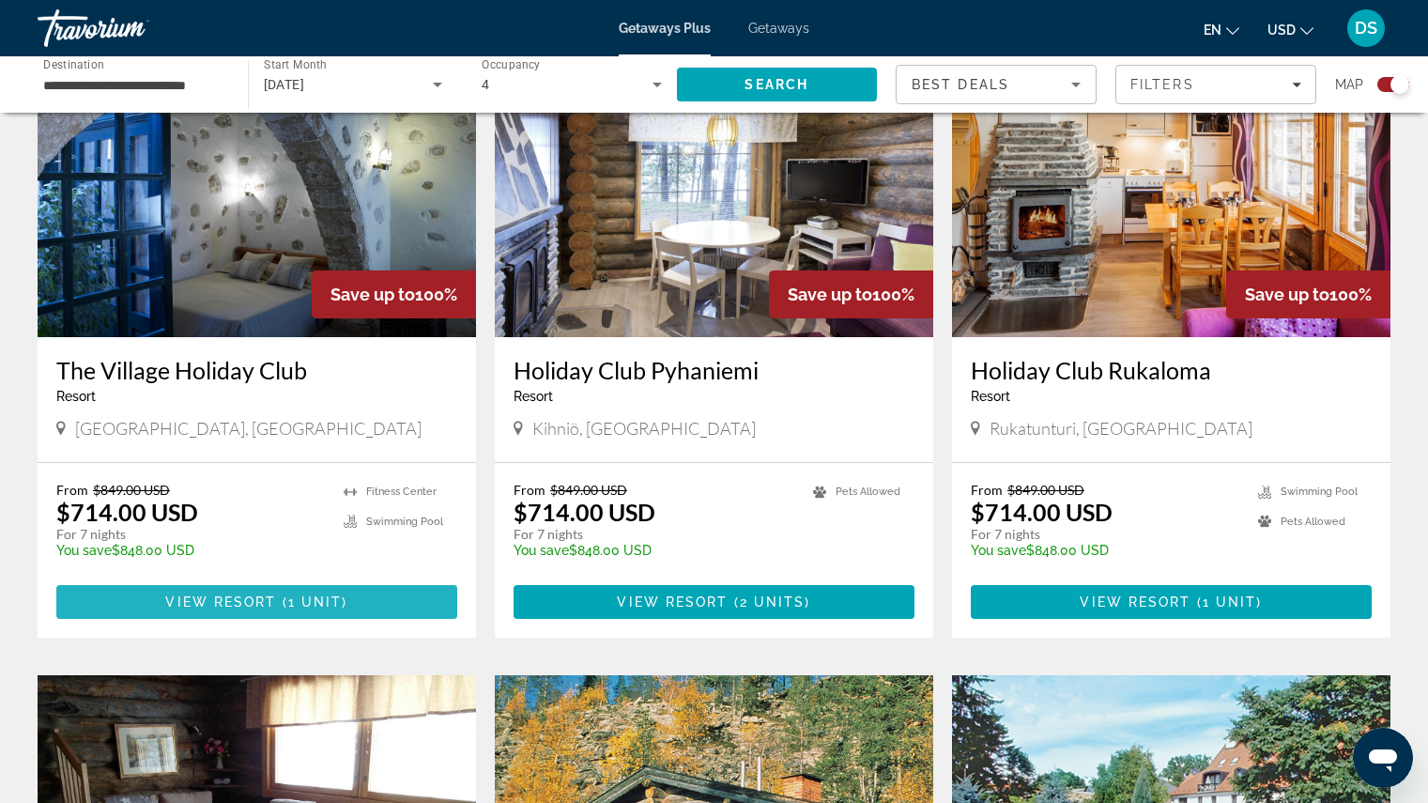
click at [275, 603] on span "View Resort" at bounding box center [220, 601] width 111 height 15
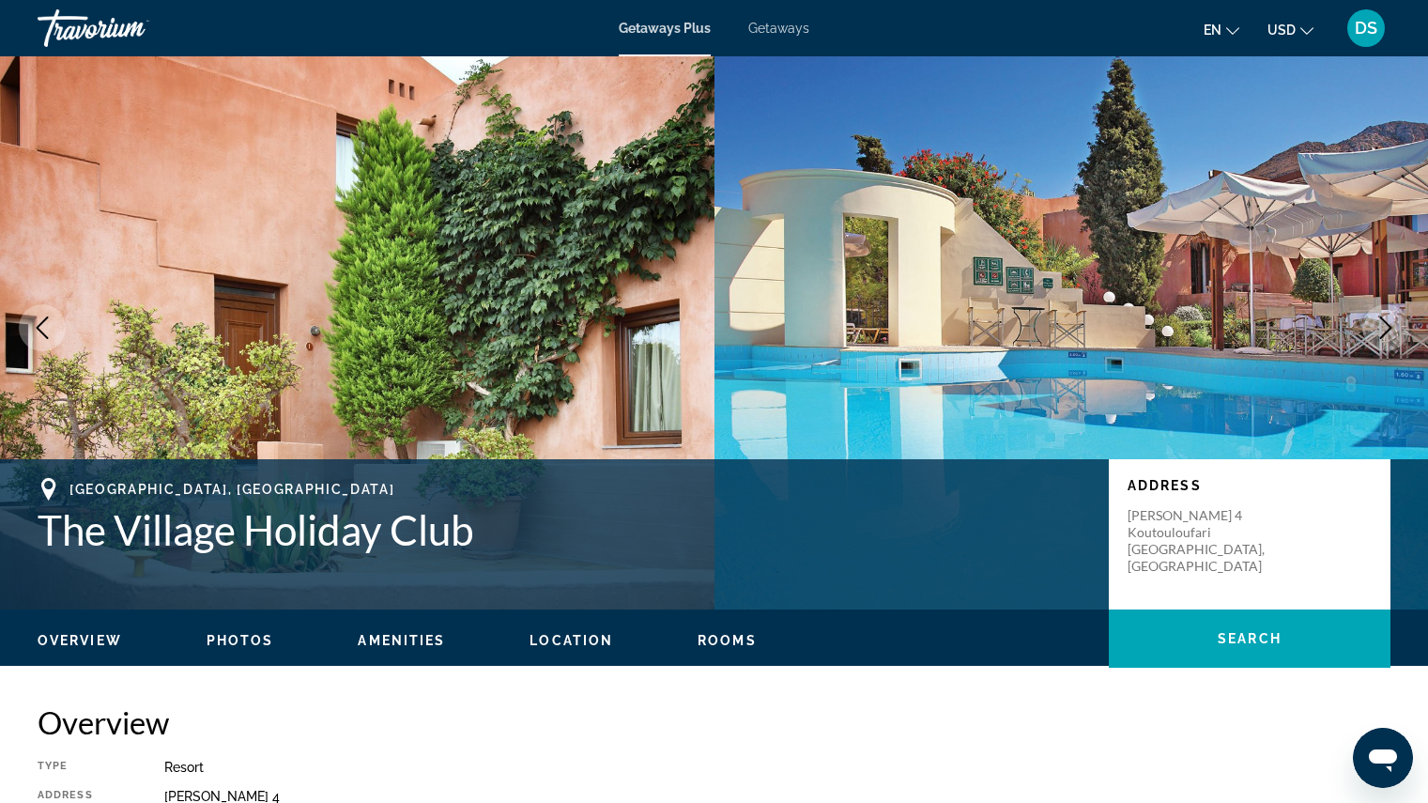
scroll to position [192, 0]
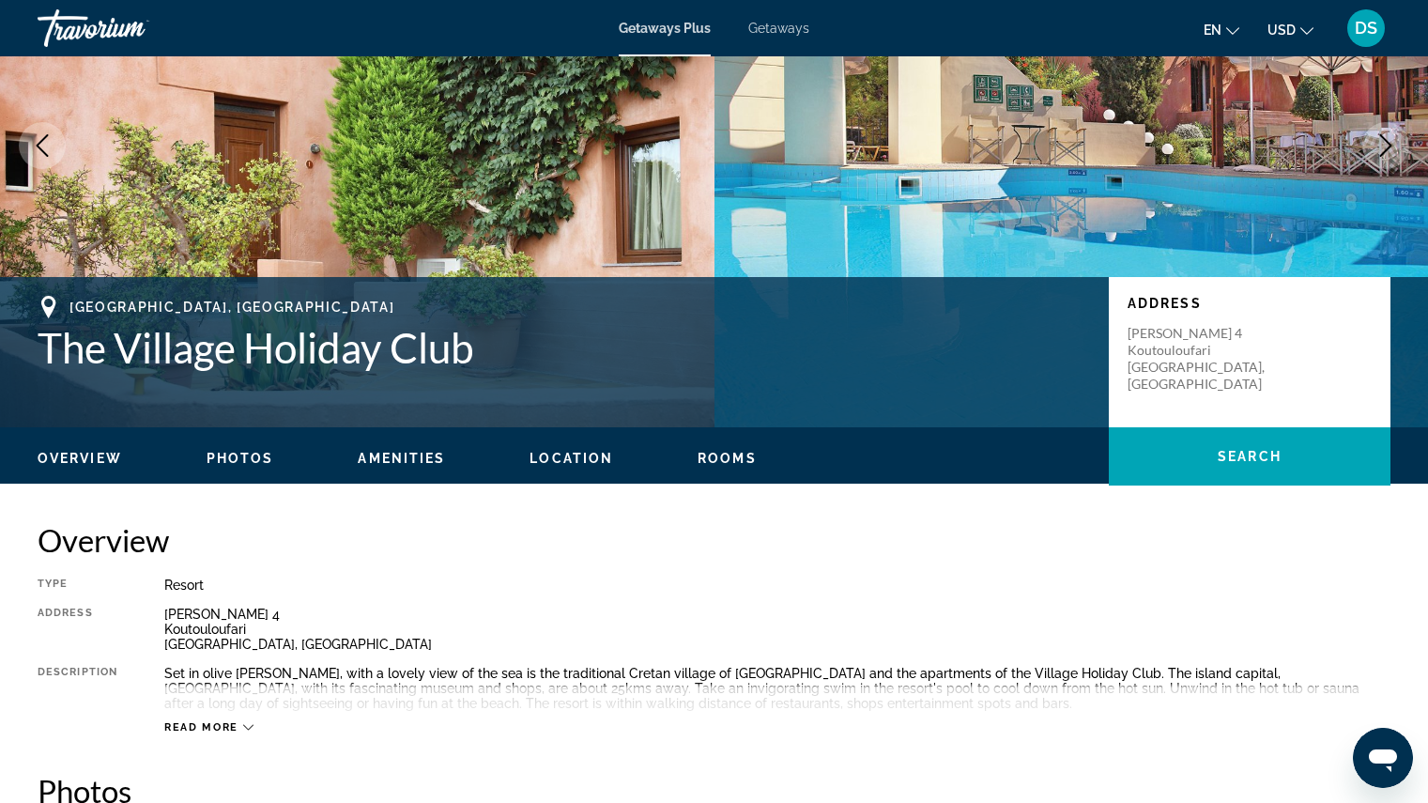
click at [105, 462] on span "Overview" at bounding box center [80, 458] width 84 height 15
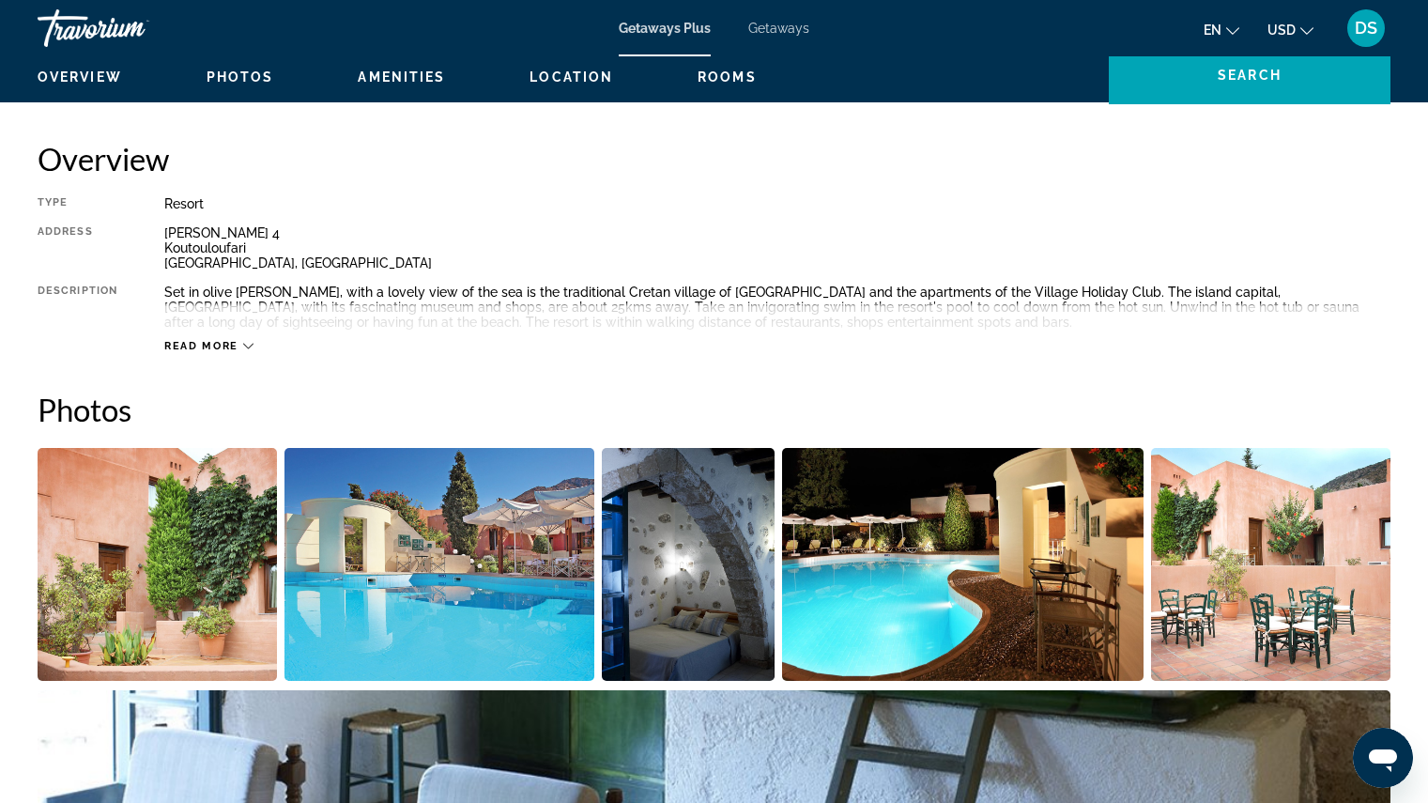
scroll to position [601, 0]
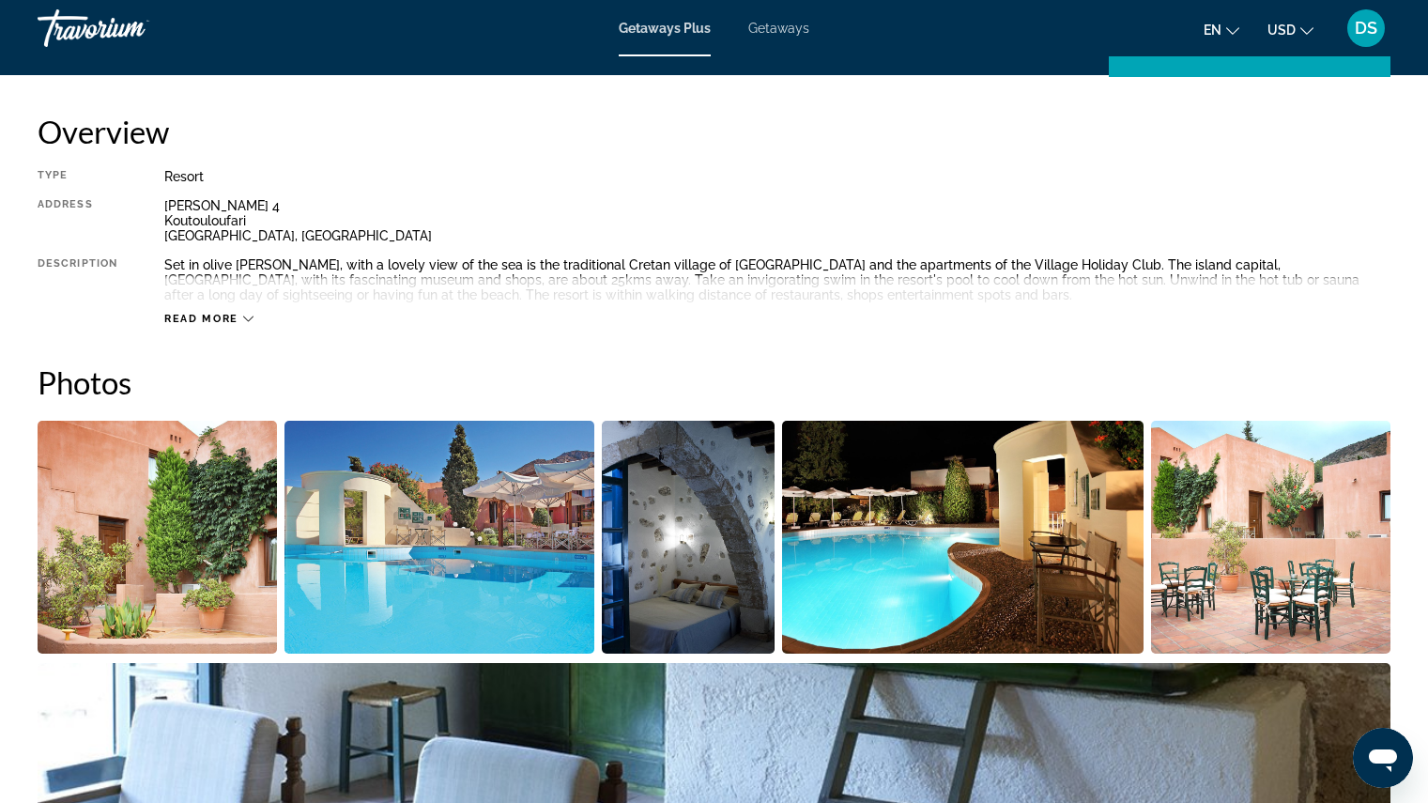
click at [202, 562] on img "Open full-screen image slider" at bounding box center [157, 537] width 239 height 233
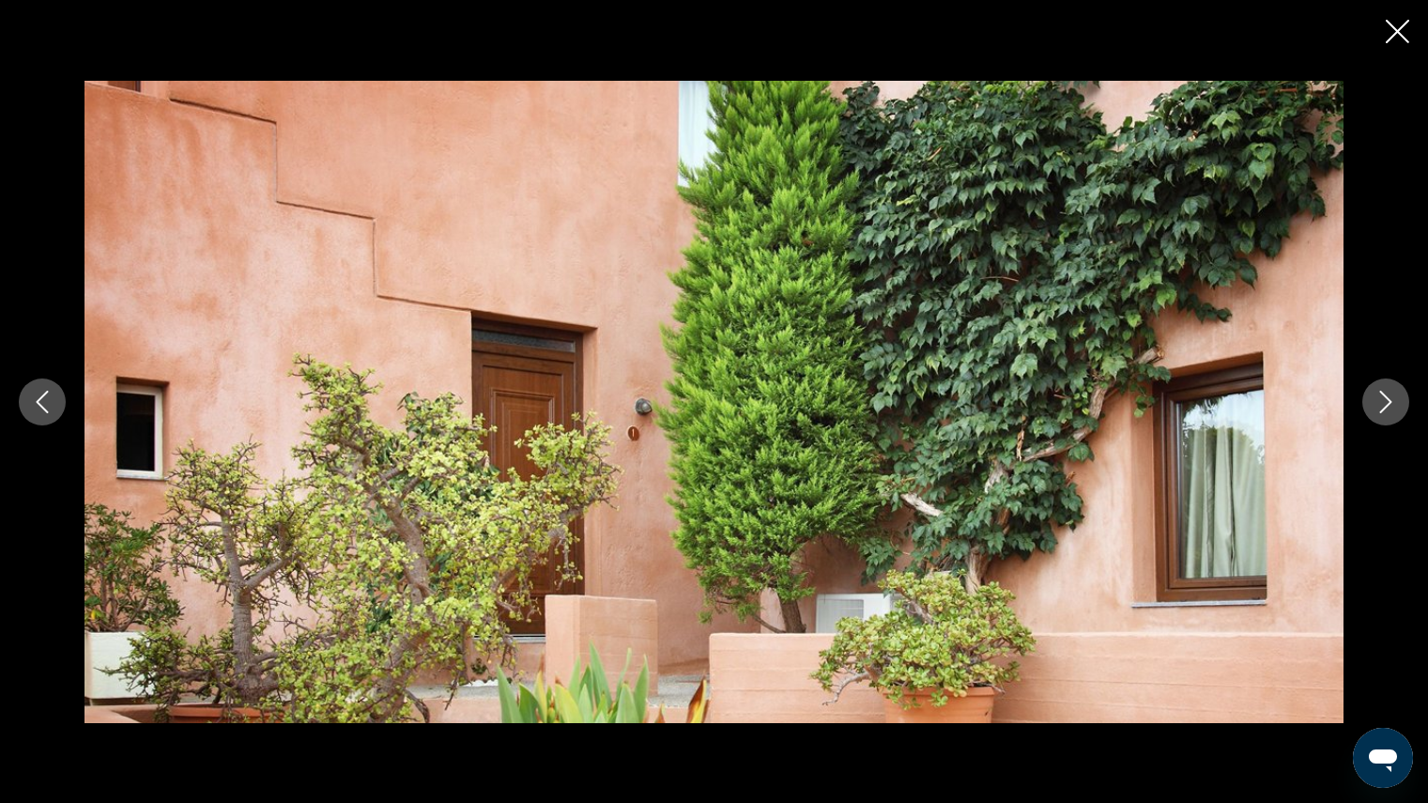
click at [1397, 420] on button "Next image" at bounding box center [1385, 401] width 47 height 47
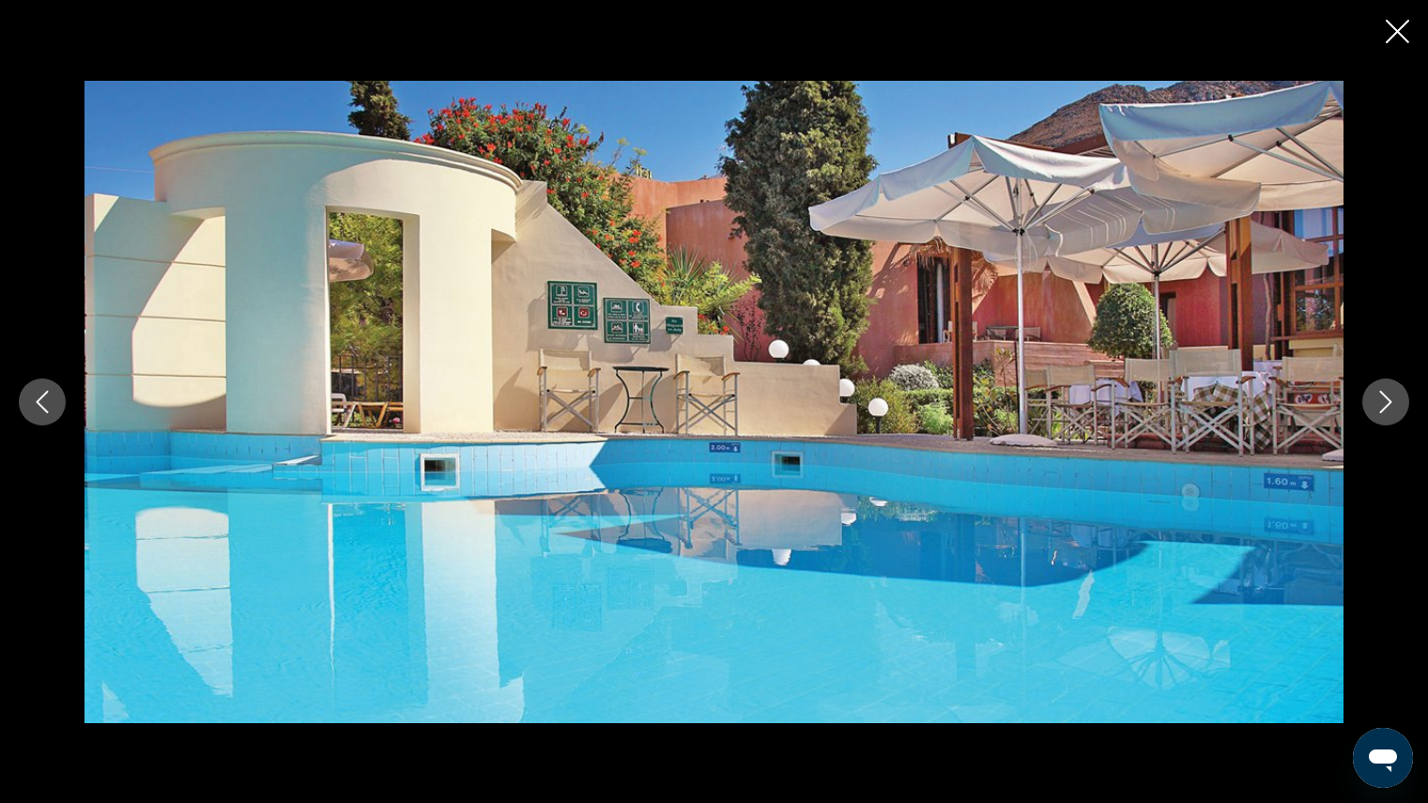
click at [1397, 411] on button "Next image" at bounding box center [1385, 401] width 47 height 47
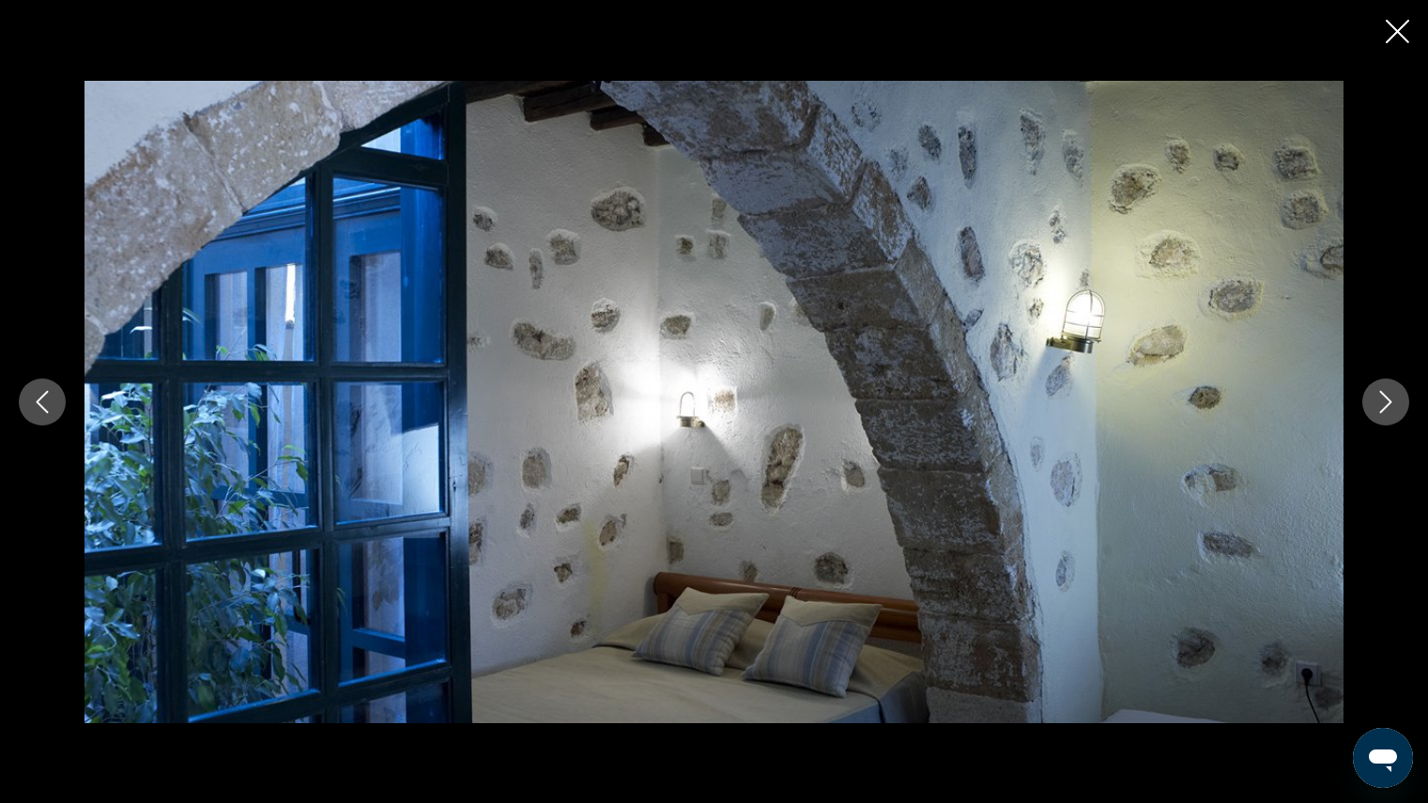
click at [1401, 419] on button "Next image" at bounding box center [1385, 401] width 47 height 47
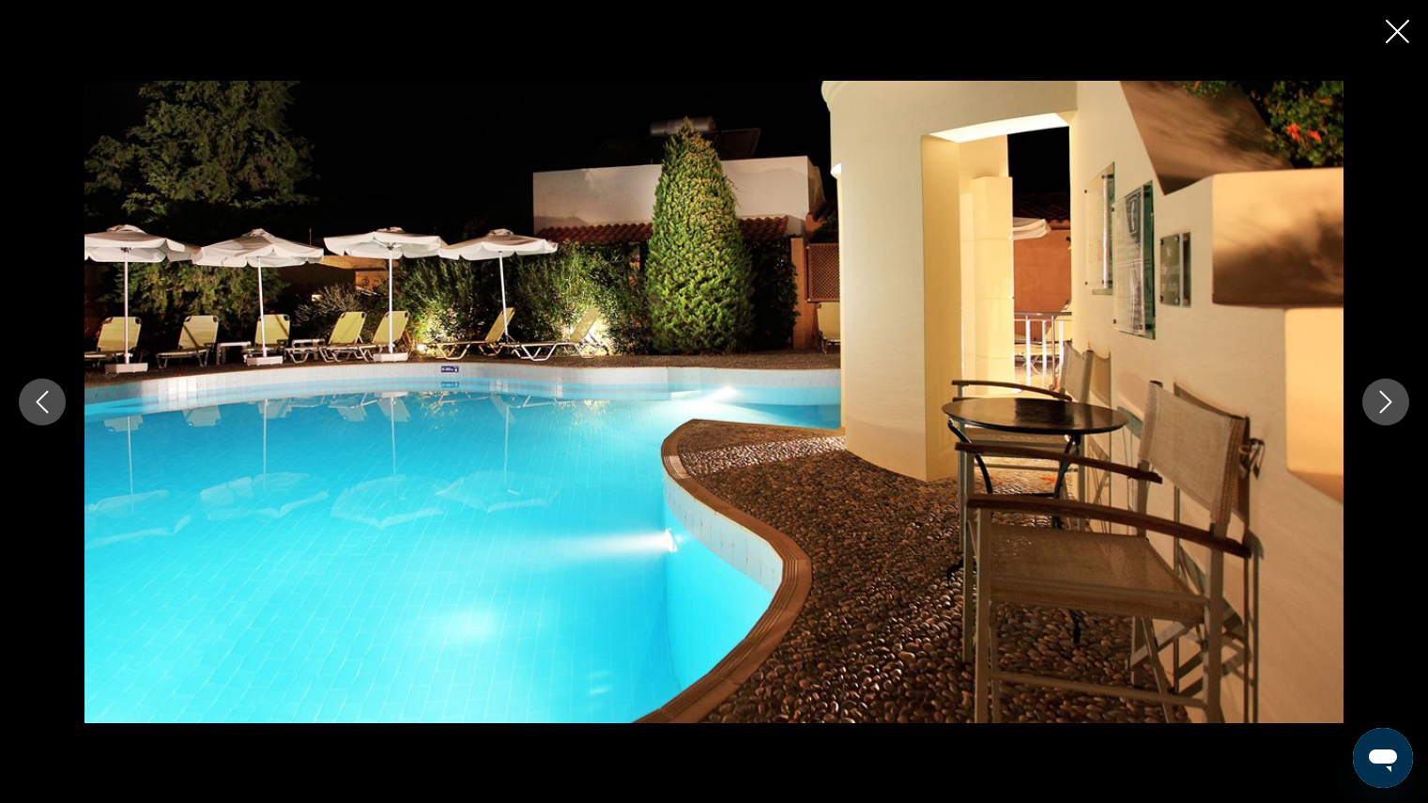
click at [1402, 406] on button "Next image" at bounding box center [1385, 401] width 47 height 47
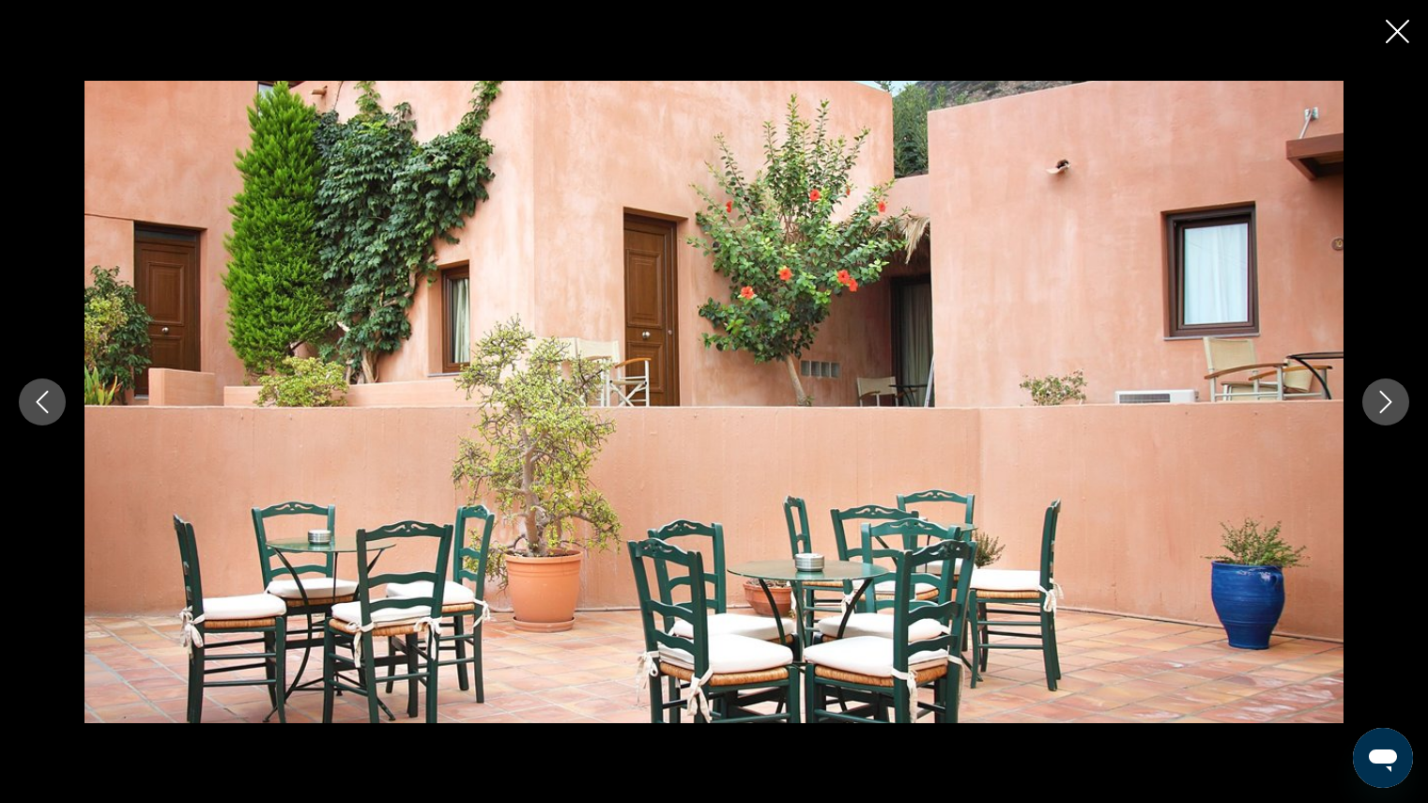
click at [1401, 406] on button "Next image" at bounding box center [1385, 401] width 47 height 47
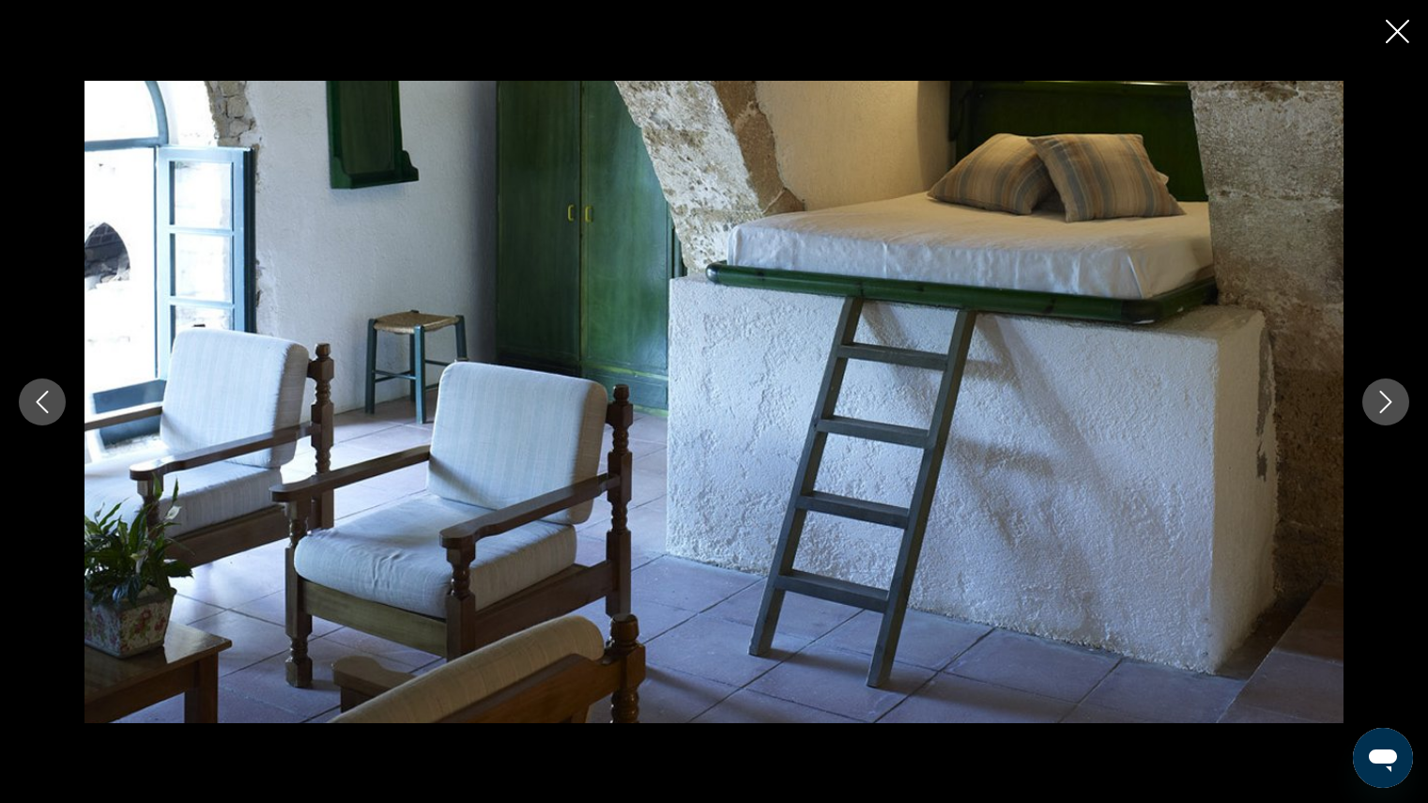
click at [1397, 414] on button "Next image" at bounding box center [1385, 401] width 47 height 47
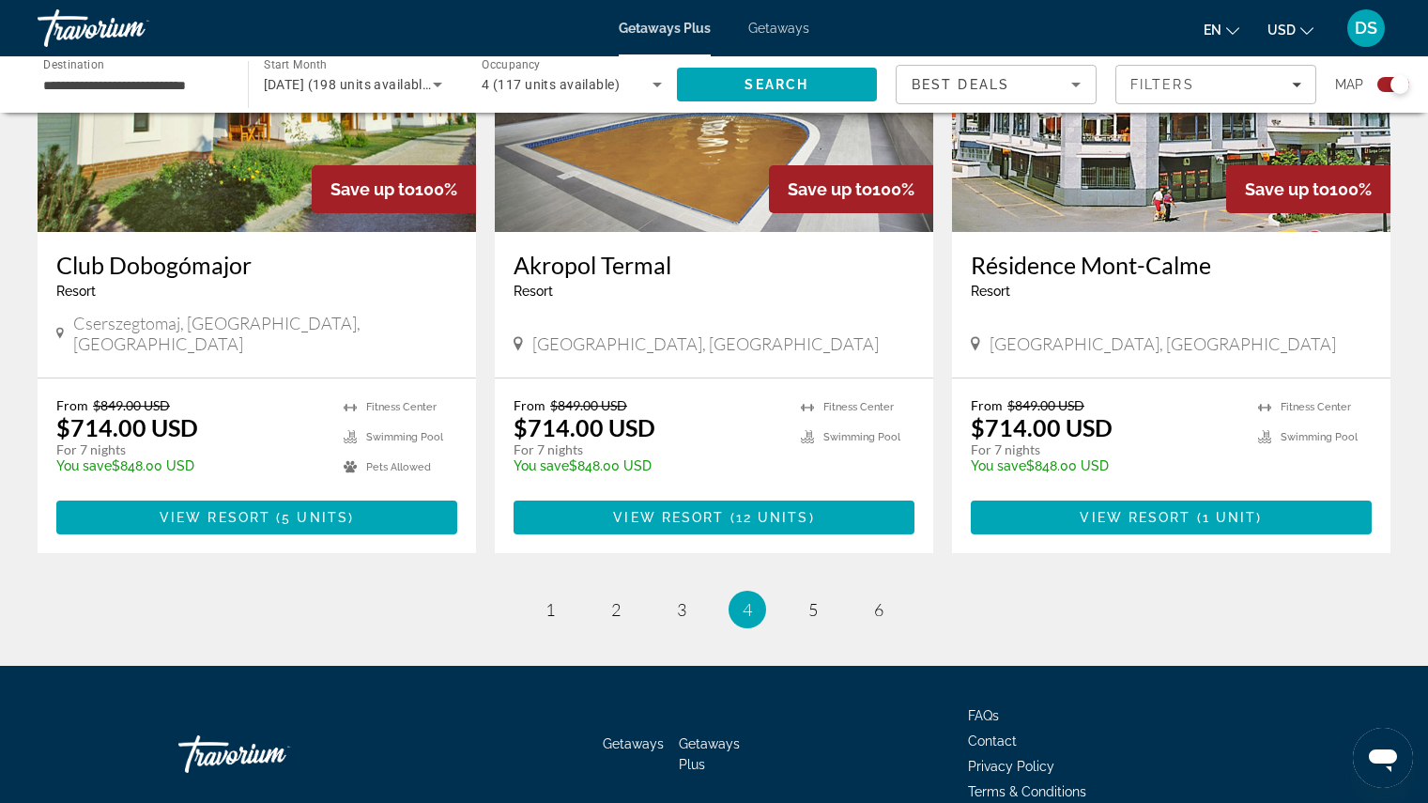
scroll to position [2763, 0]
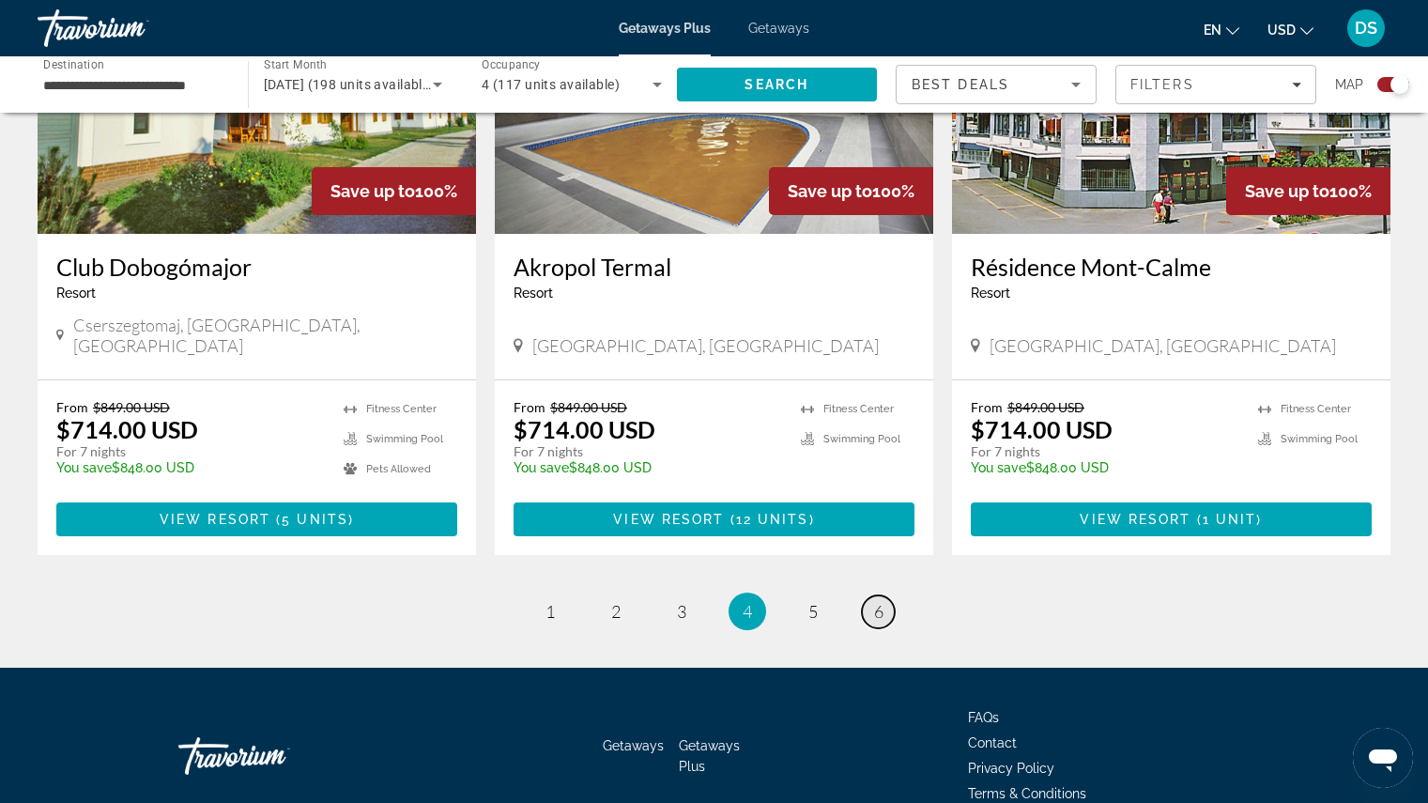
click at [881, 595] on link "page 6" at bounding box center [878, 611] width 33 height 33
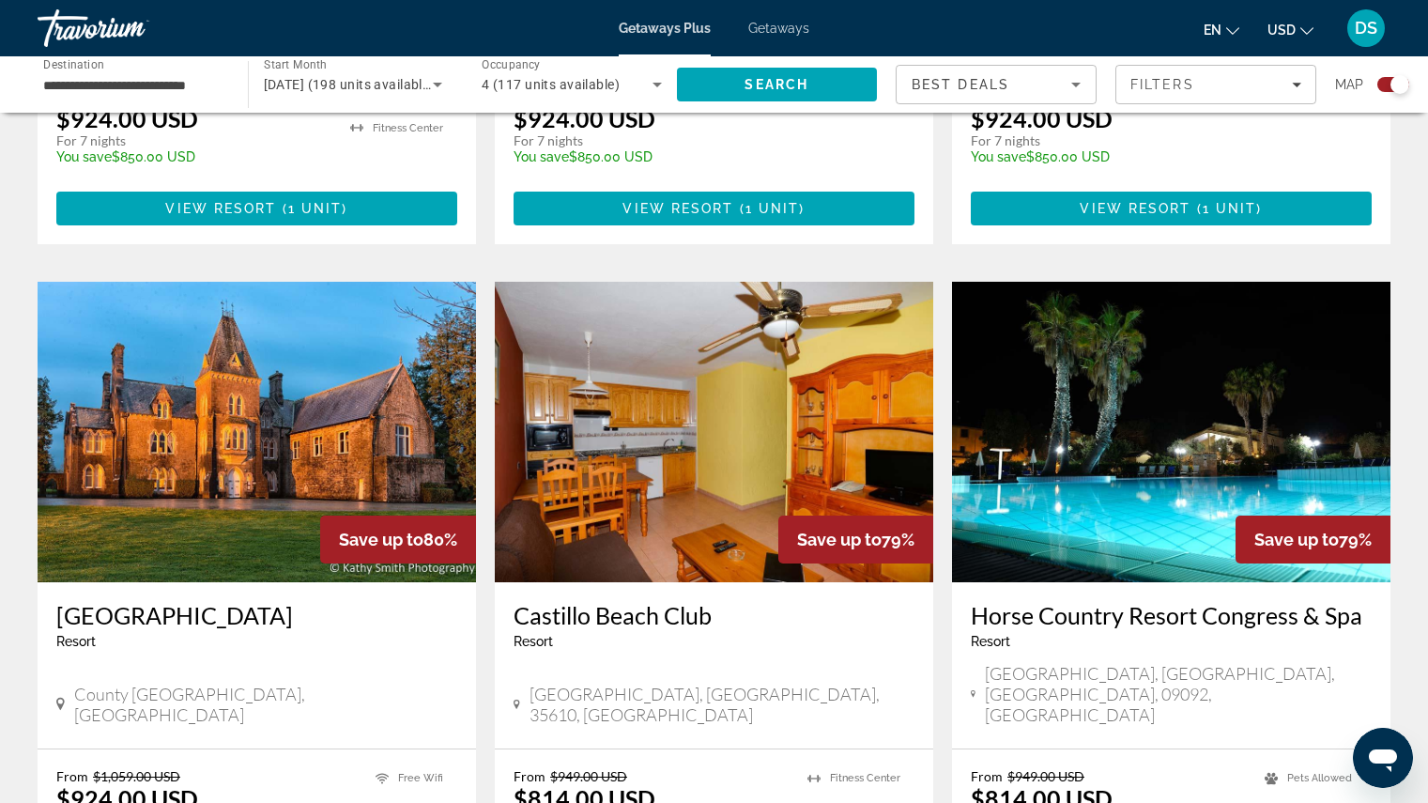
scroll to position [1178, 0]
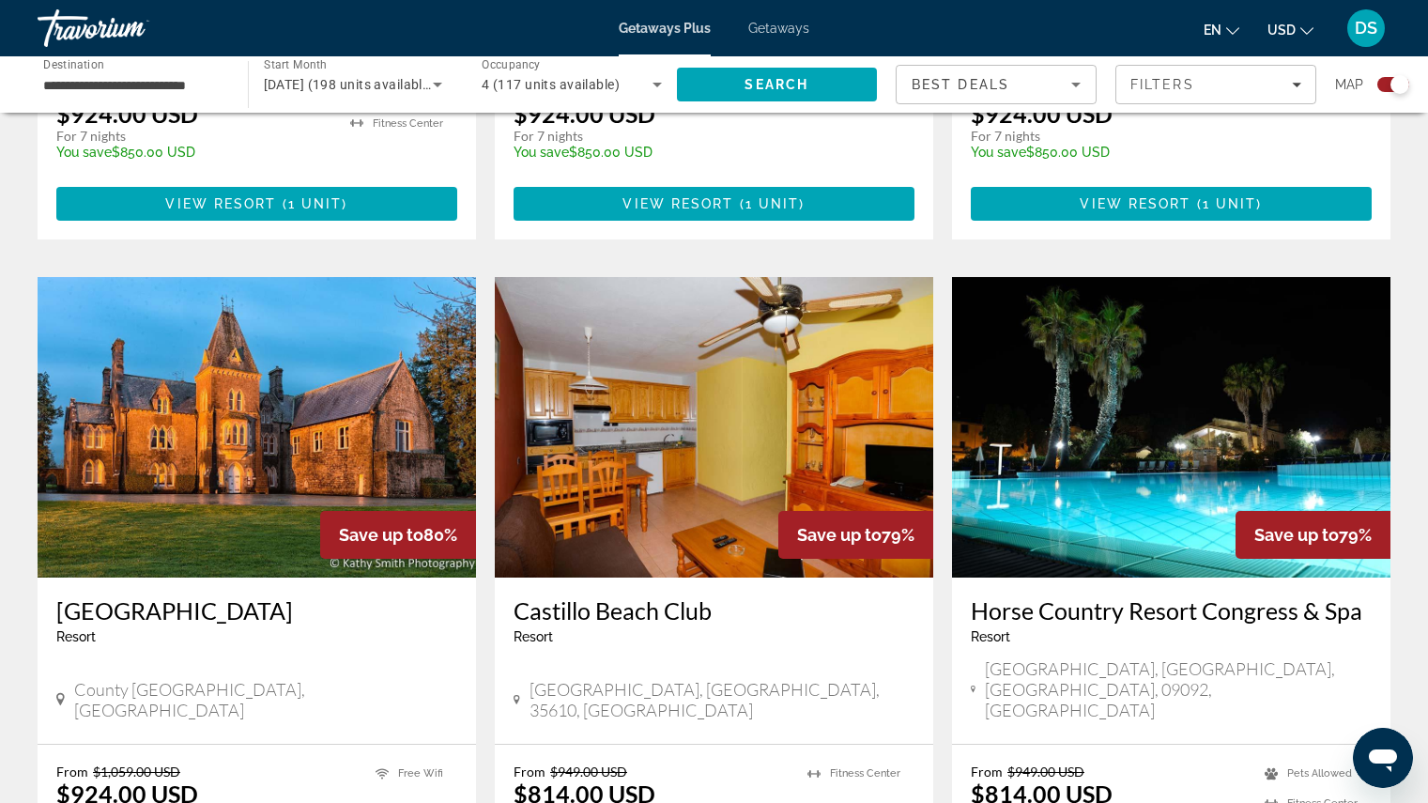
click at [253, 402] on img "Main content" at bounding box center [257, 427] width 438 height 300
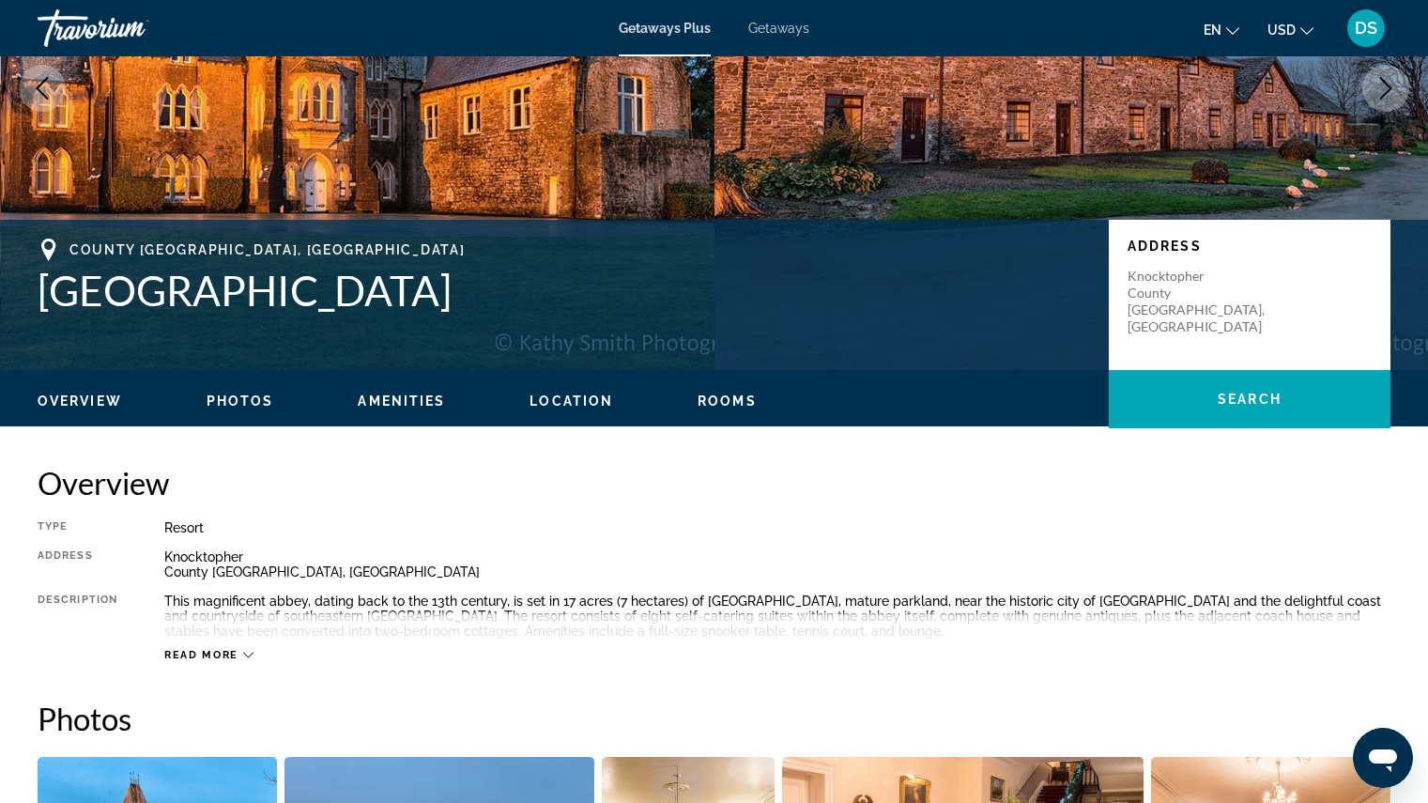
scroll to position [252, 0]
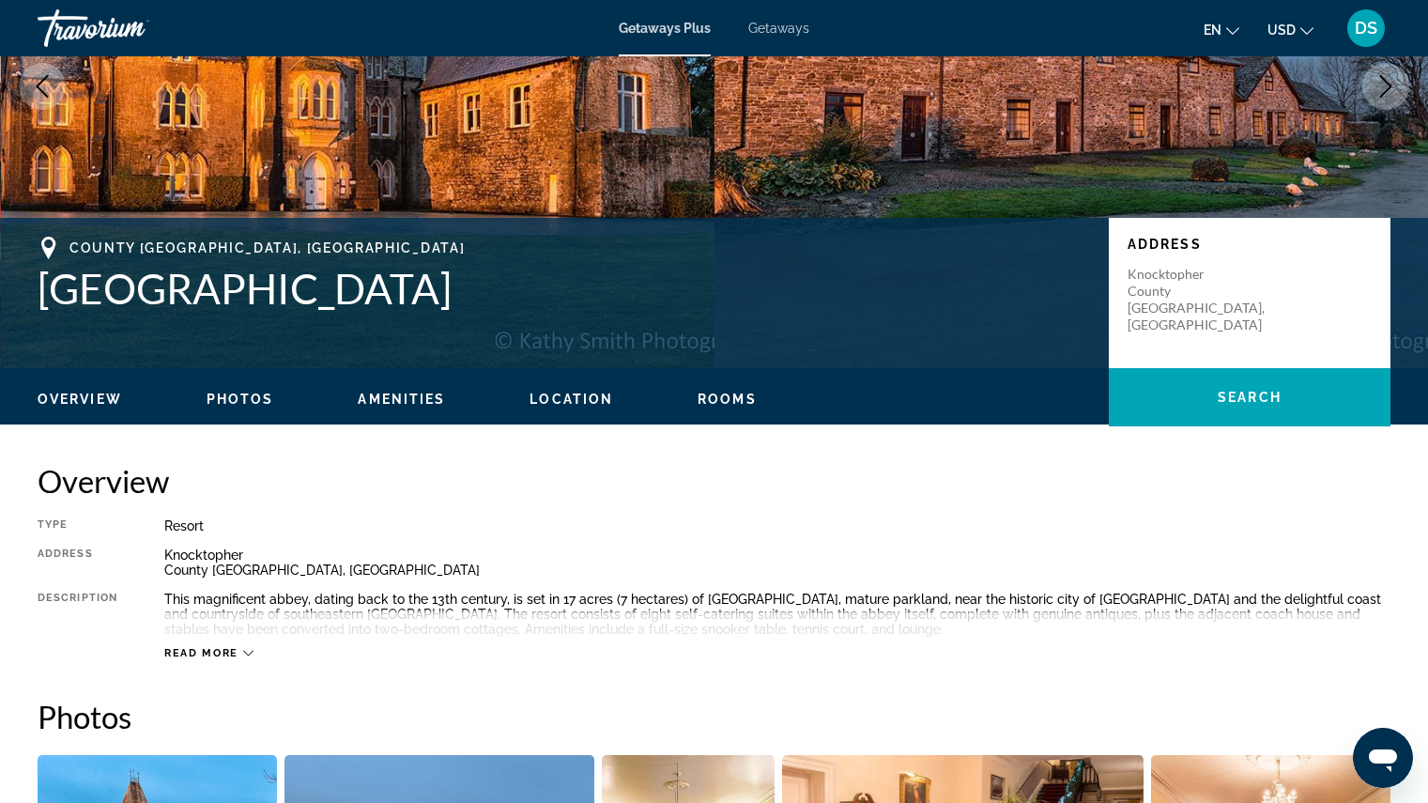
click at [236, 400] on span "Photos" at bounding box center [241, 398] width 68 height 15
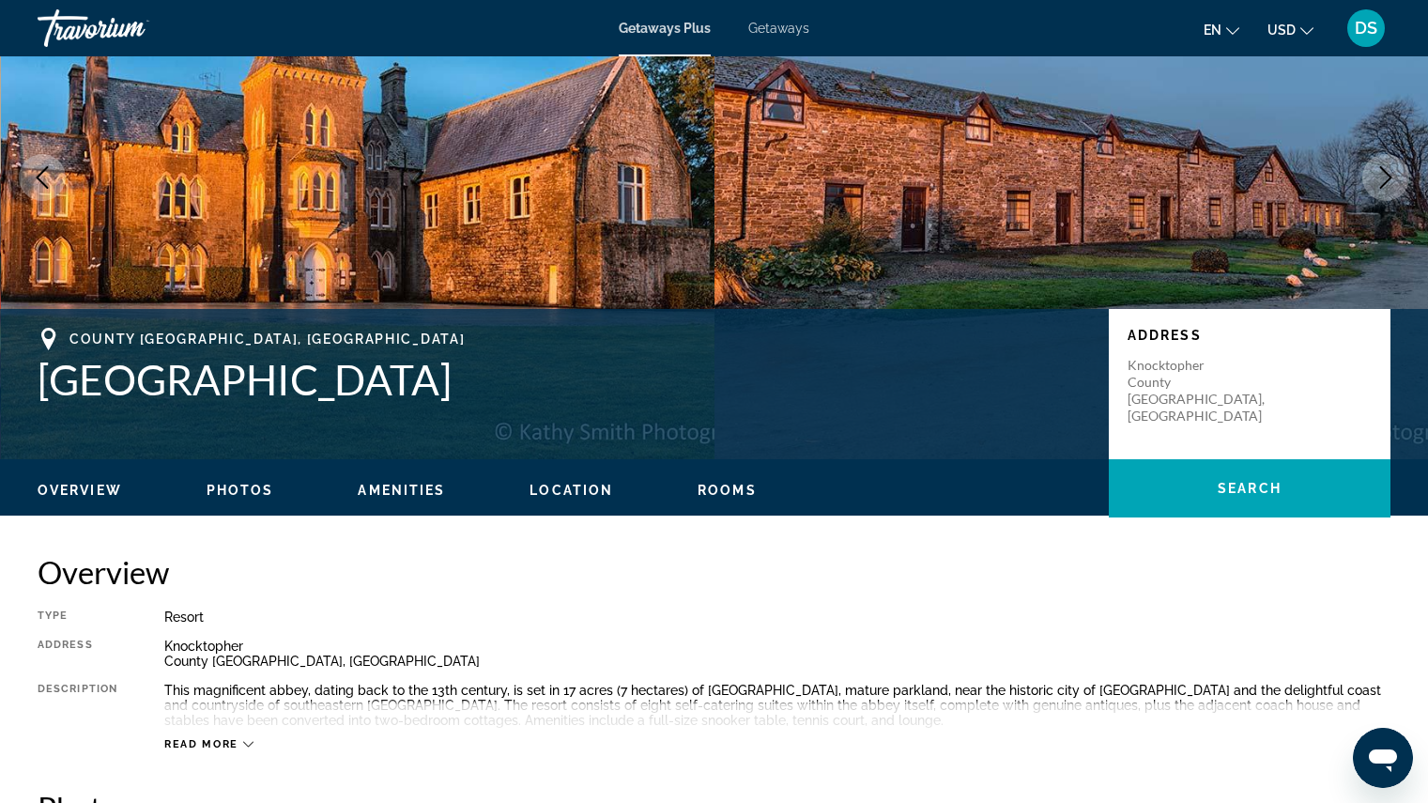
scroll to position [0, 0]
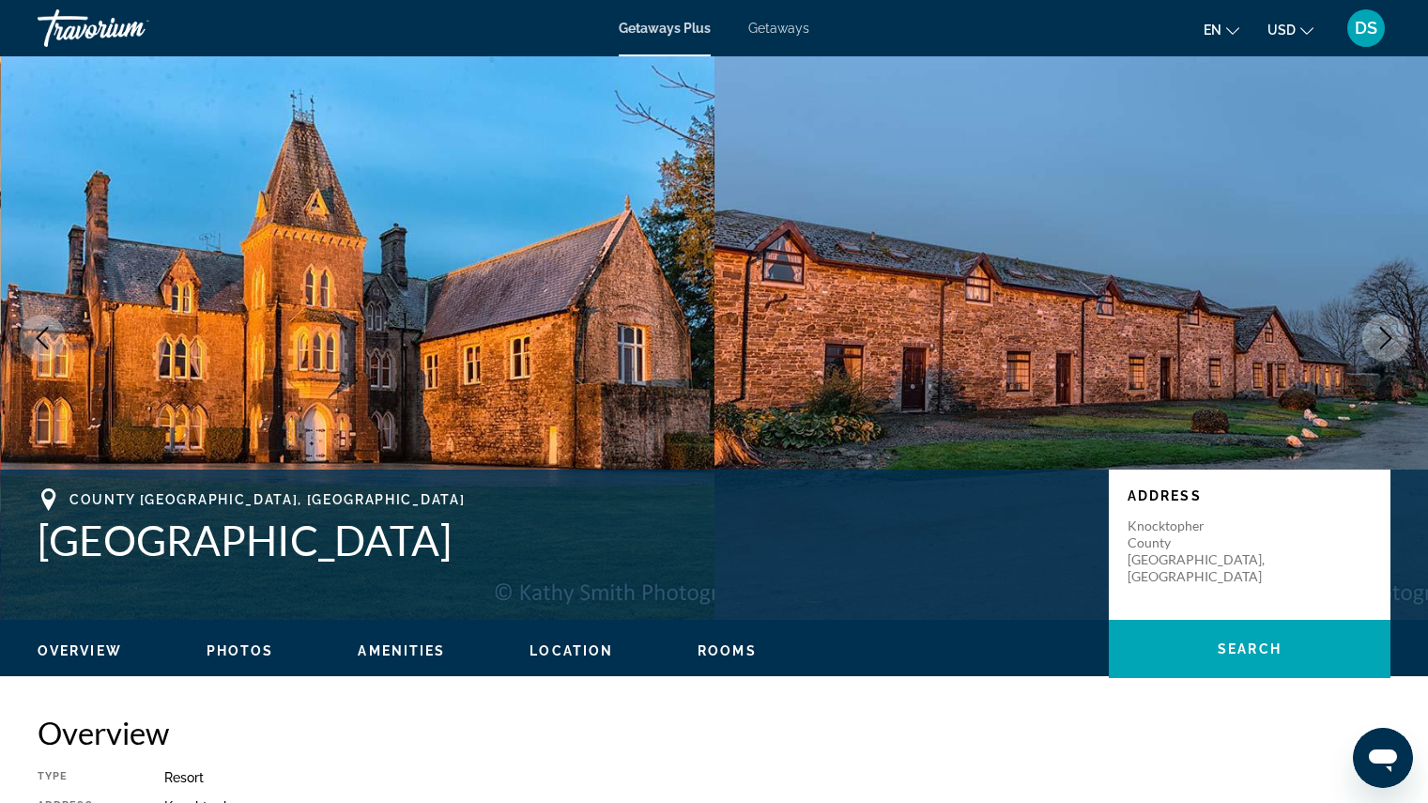
click at [835, 59] on img "Main content" at bounding box center [1071, 337] width 714 height 563
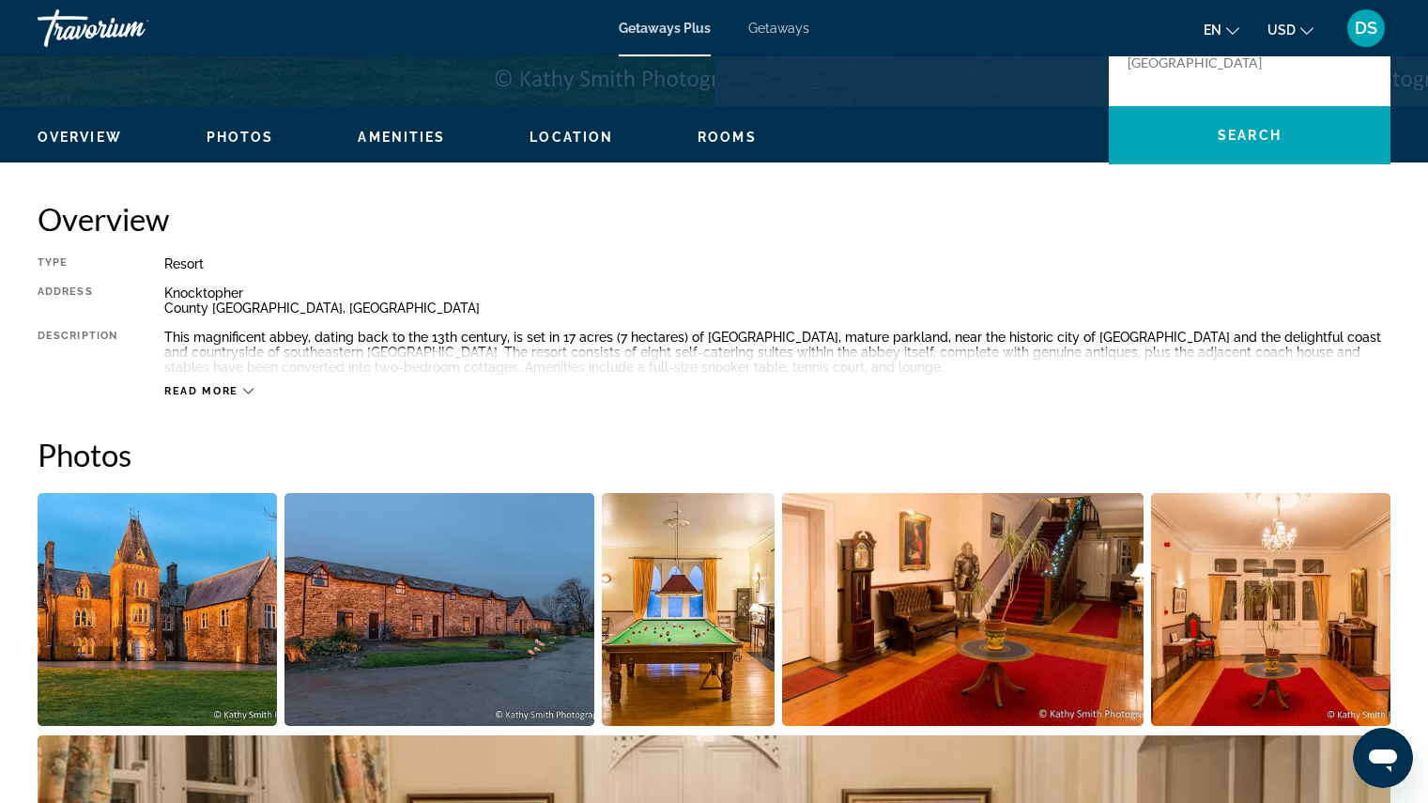
scroll to position [394, 0]
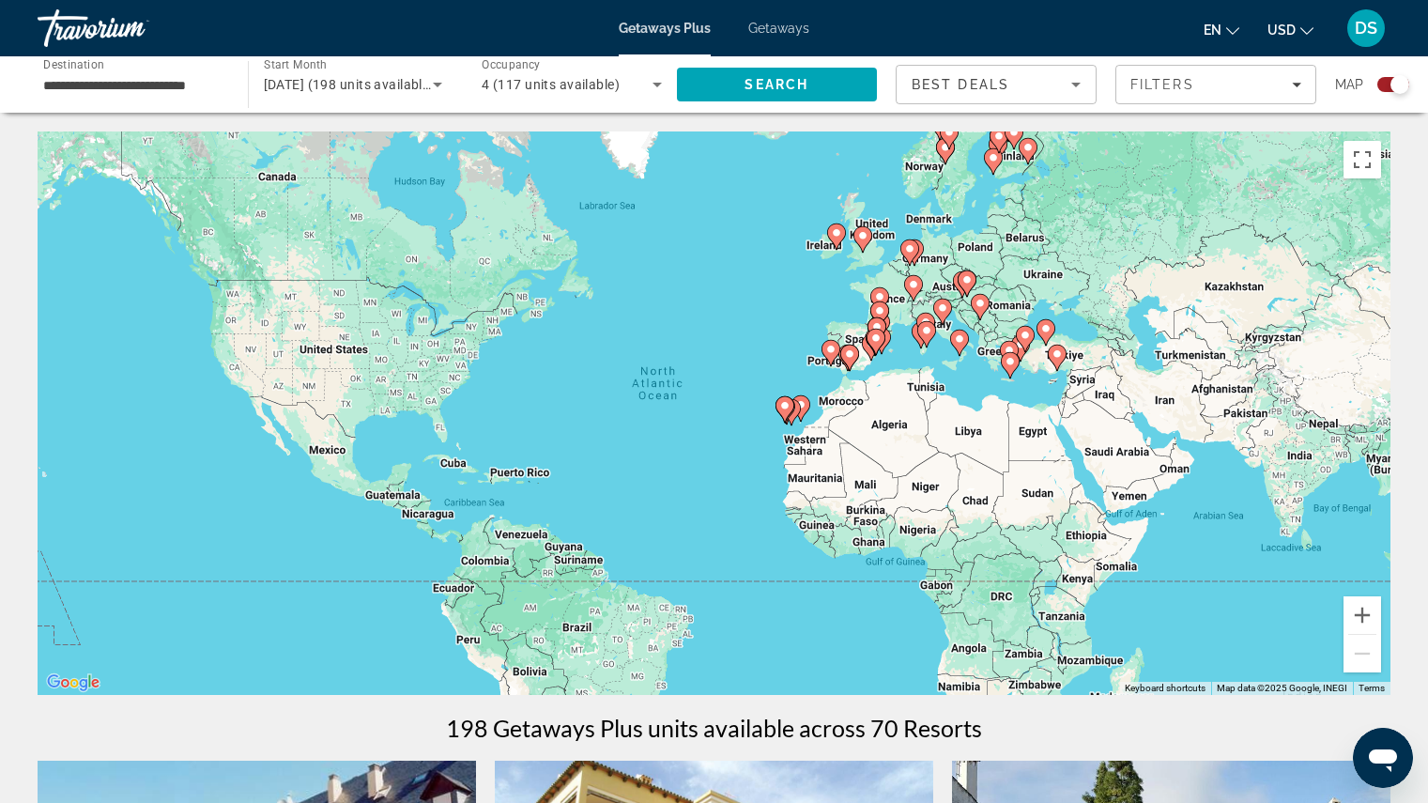
click at [1374, 34] on span "DS" at bounding box center [1366, 28] width 23 height 19
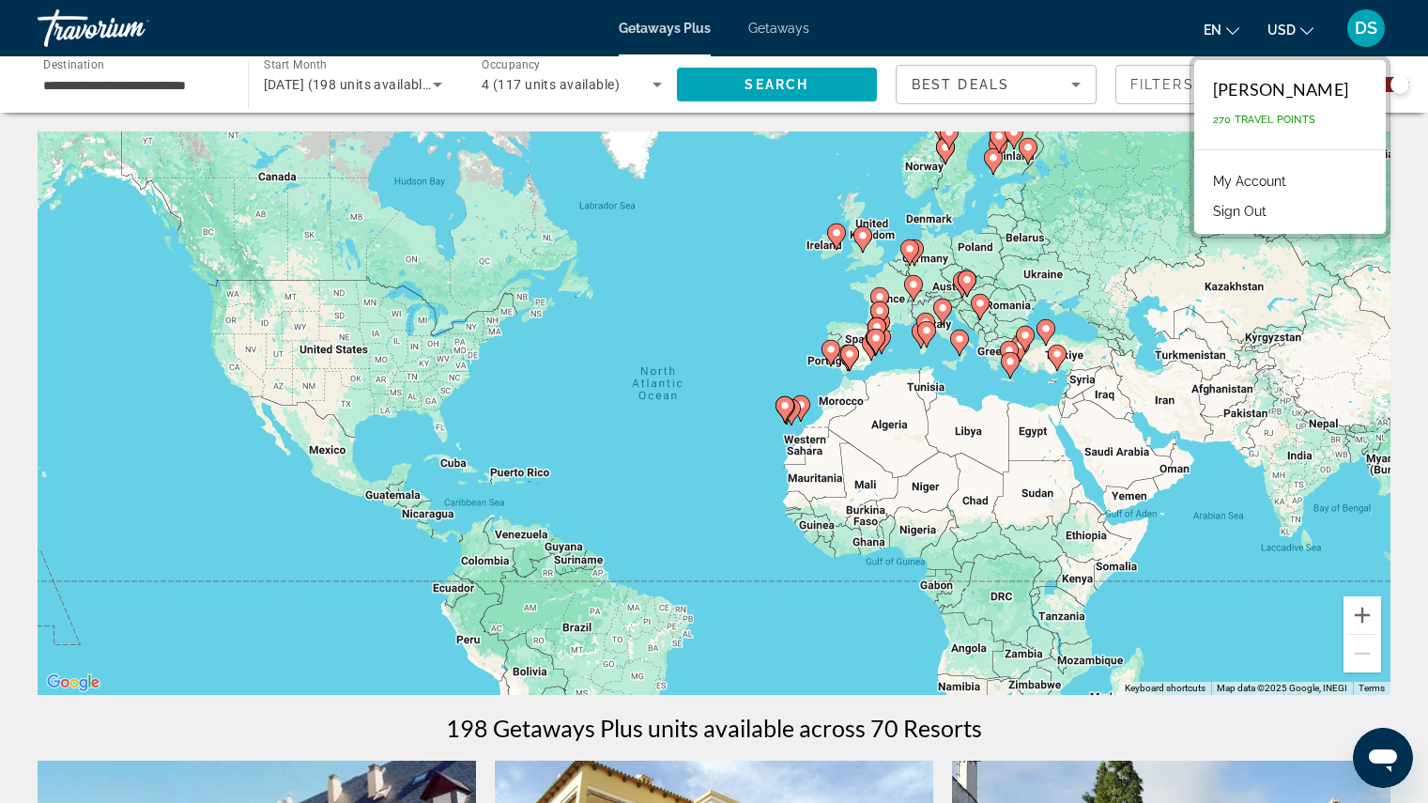
click at [1291, 122] on span "270 Travel Points" at bounding box center [1264, 120] width 102 height 12
click at [1302, 129] on div "[PERSON_NAME] 270 Travel Points" at bounding box center [1290, 104] width 192 height 89
click at [1284, 95] on div "[PERSON_NAME]" at bounding box center [1280, 89] width 135 height 21
click at [1374, 37] on span "DS" at bounding box center [1366, 28] width 23 height 19
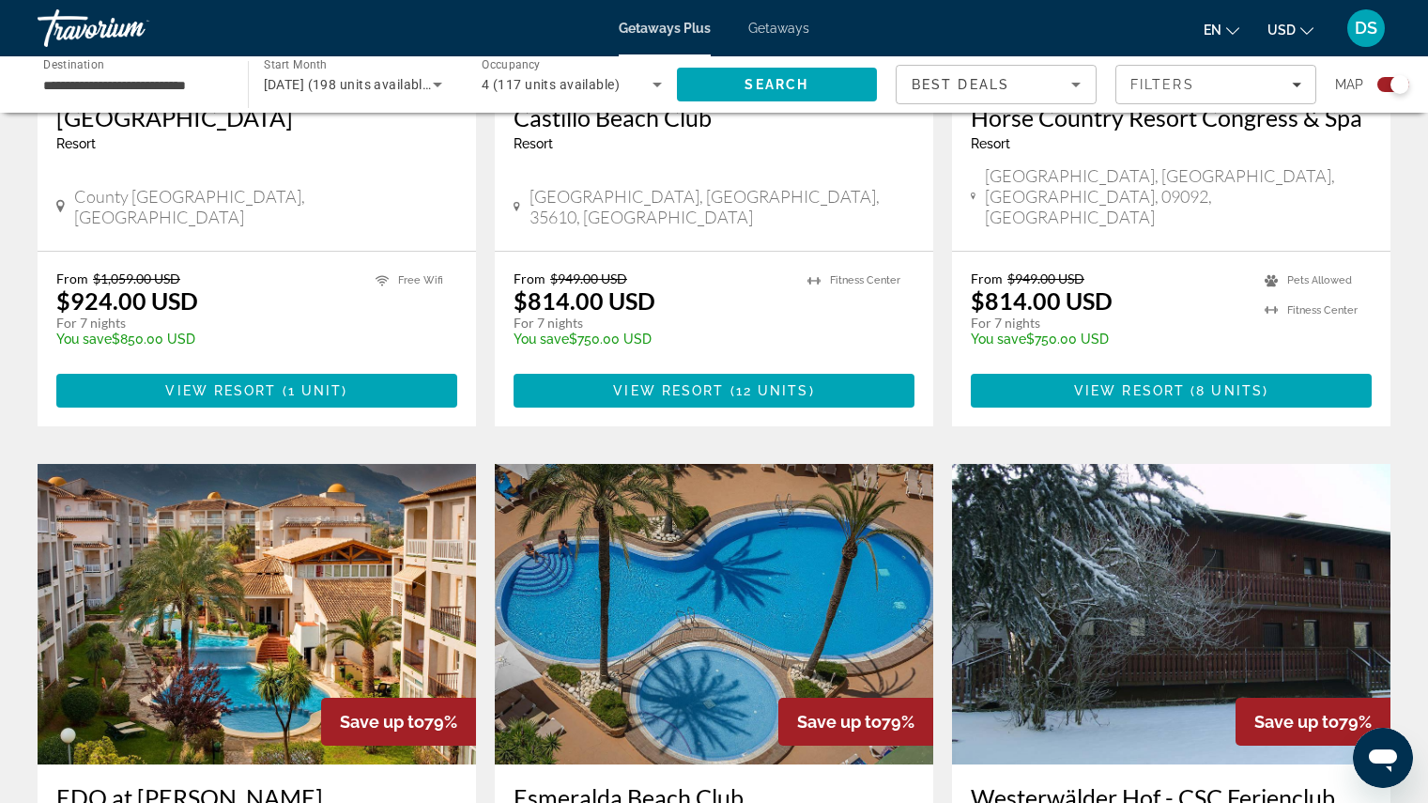
scroll to position [1678, 0]
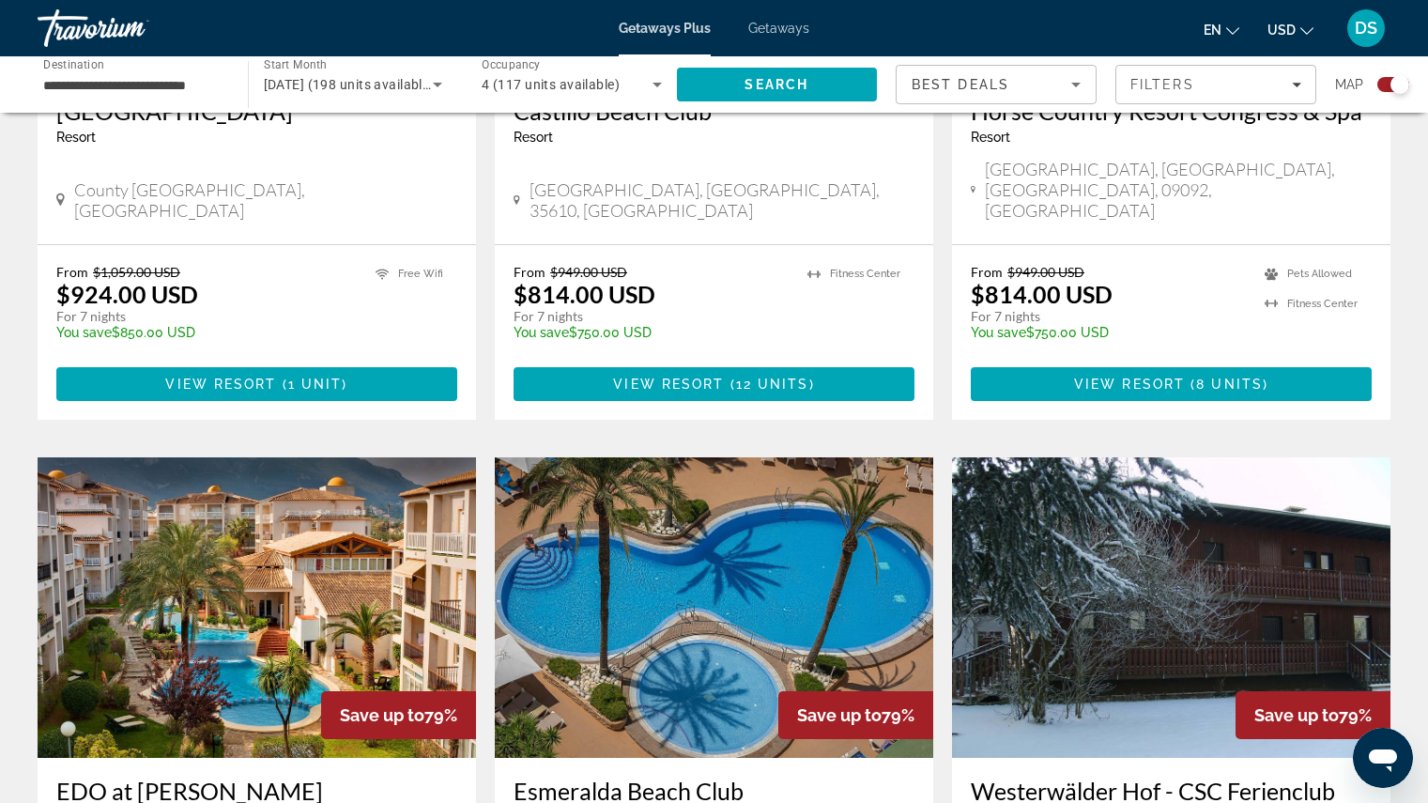
click at [1172, 622] on img "Main content" at bounding box center [1171, 607] width 438 height 300
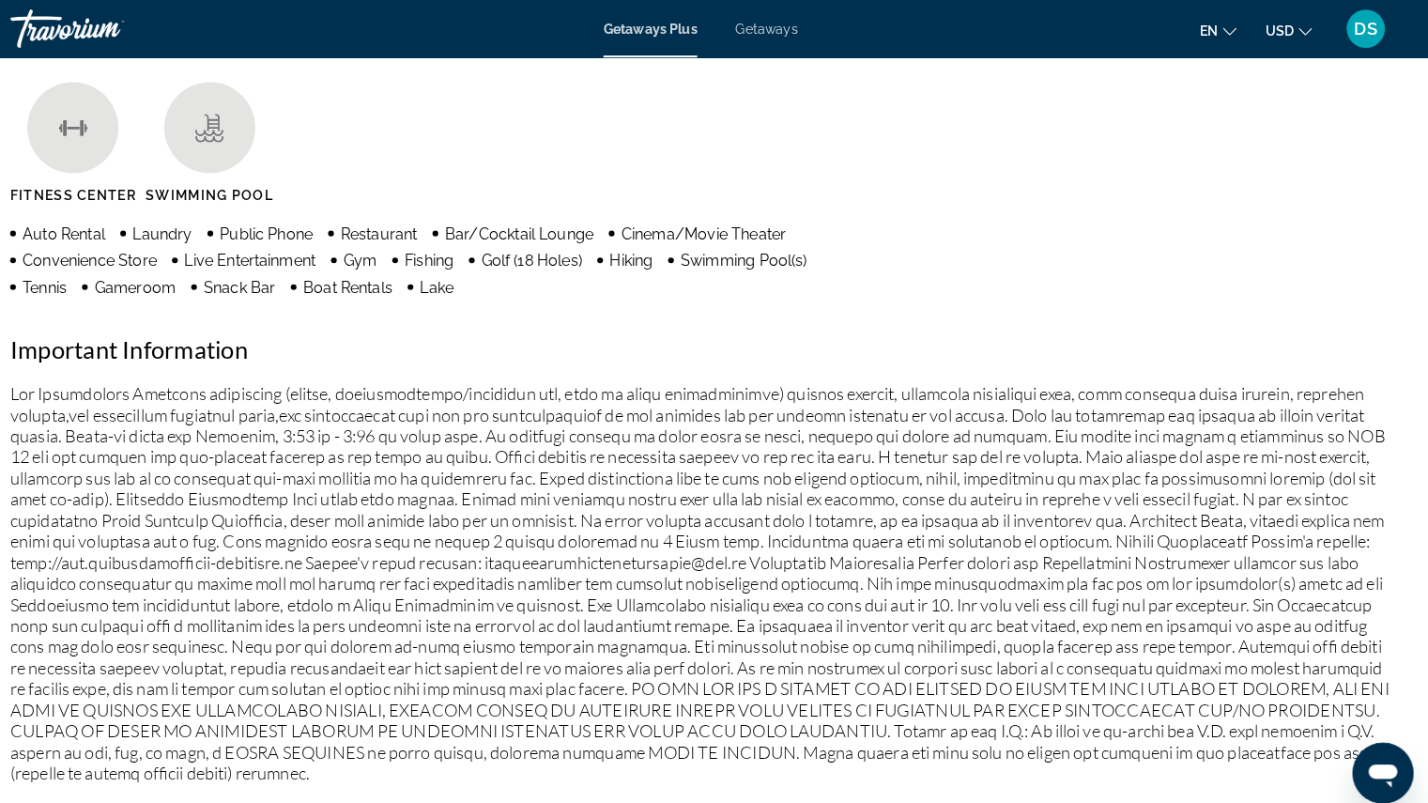
scroll to position [1225, 0]
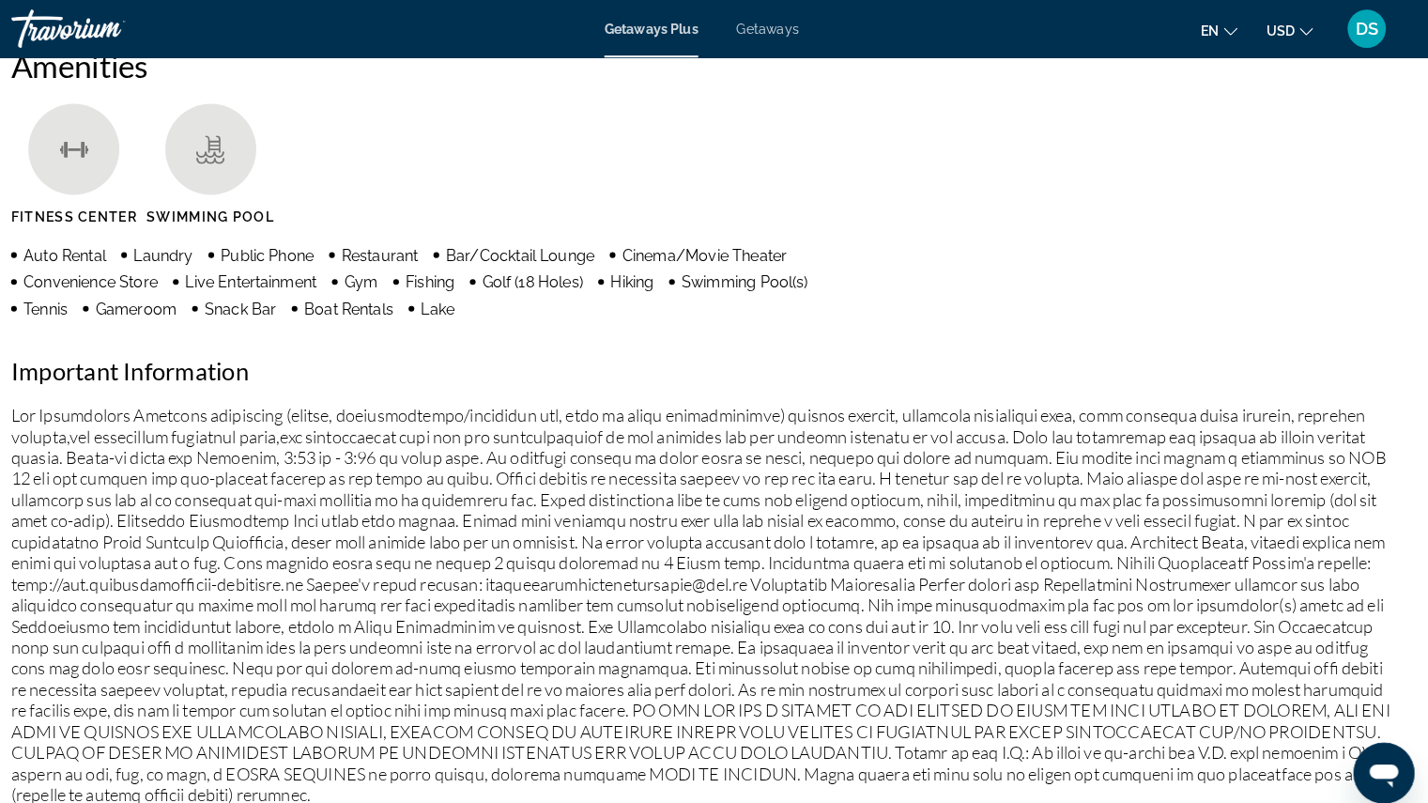
click at [234, 160] on icon "Main content" at bounding box center [233, 146] width 28 height 28
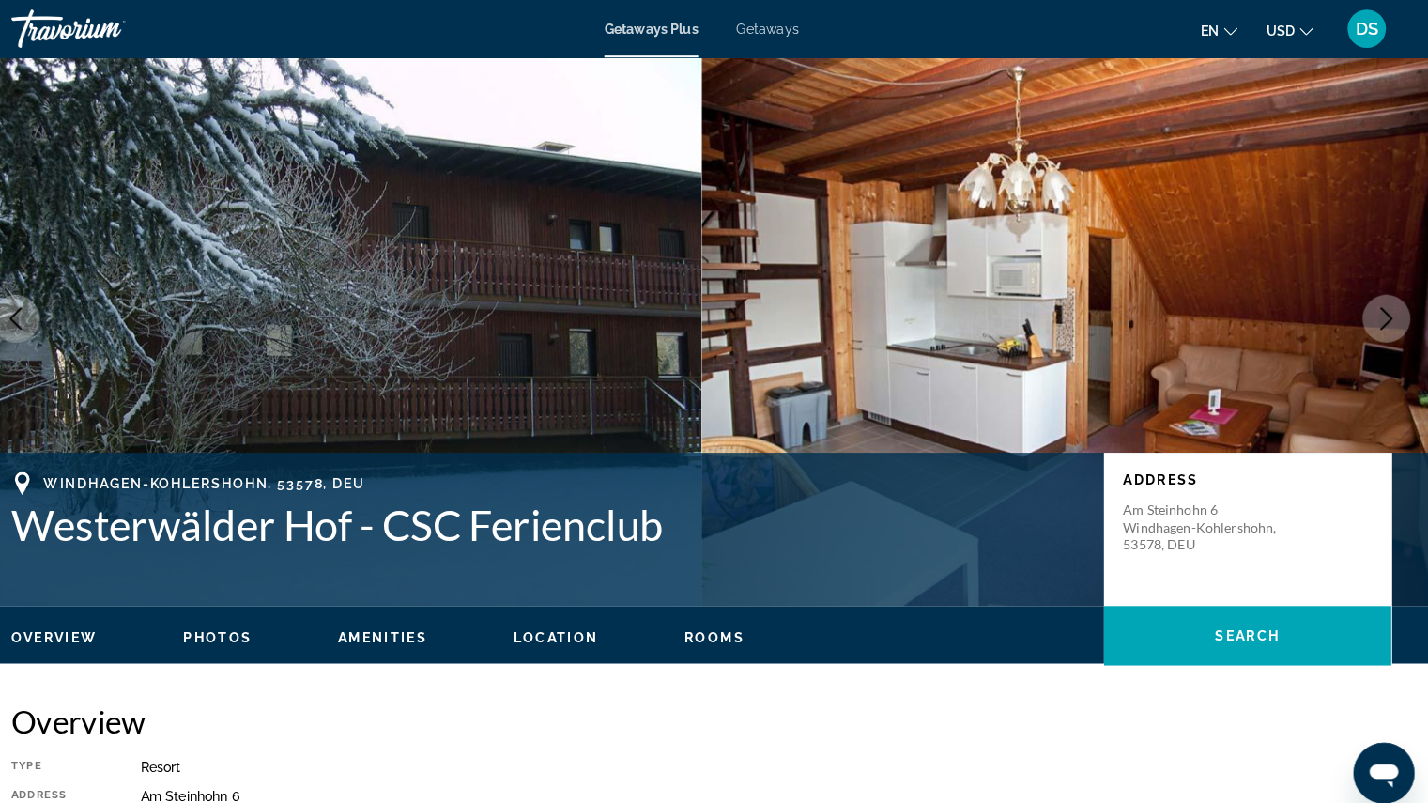
scroll to position [0, 0]
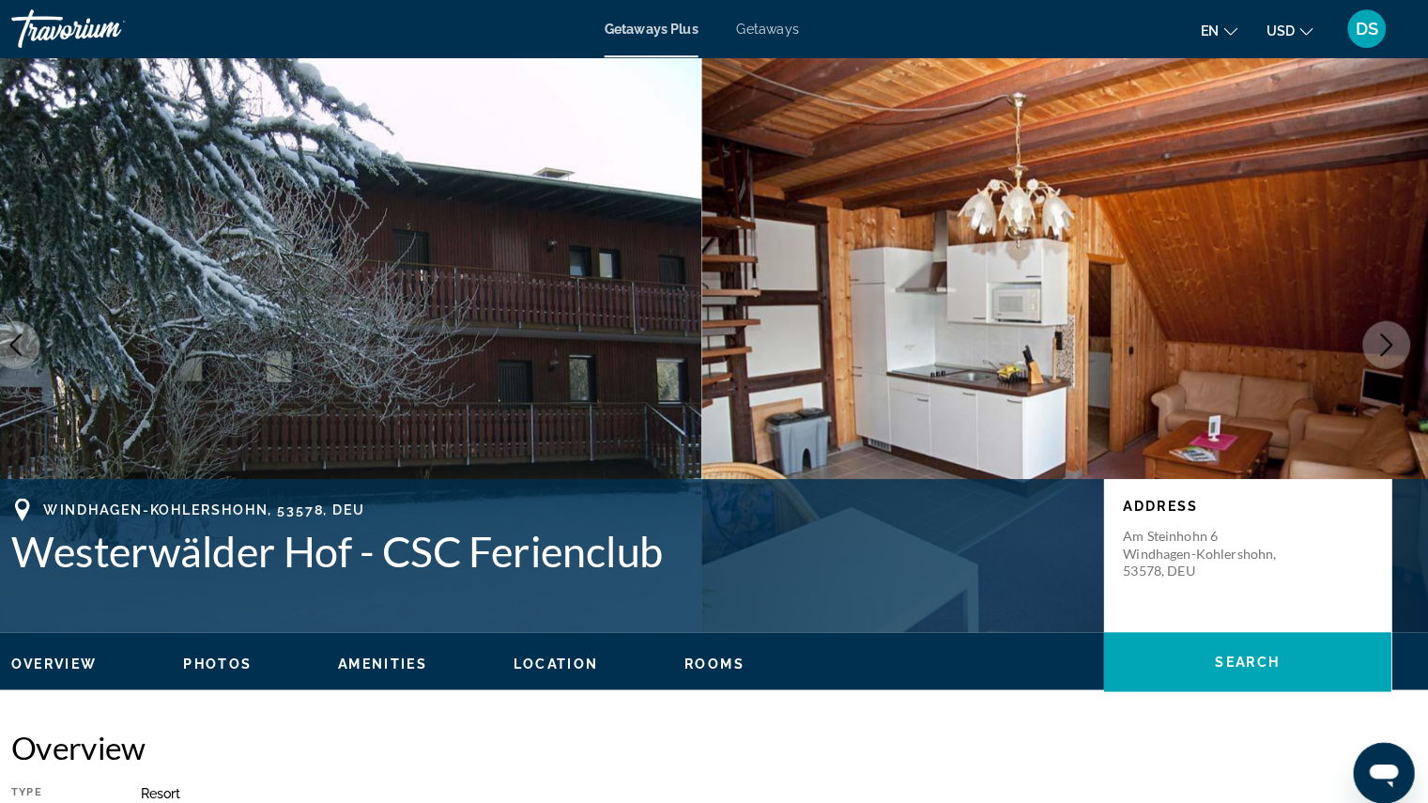
click at [1308, 34] on icon "Change currency" at bounding box center [1306, 31] width 13 height 8
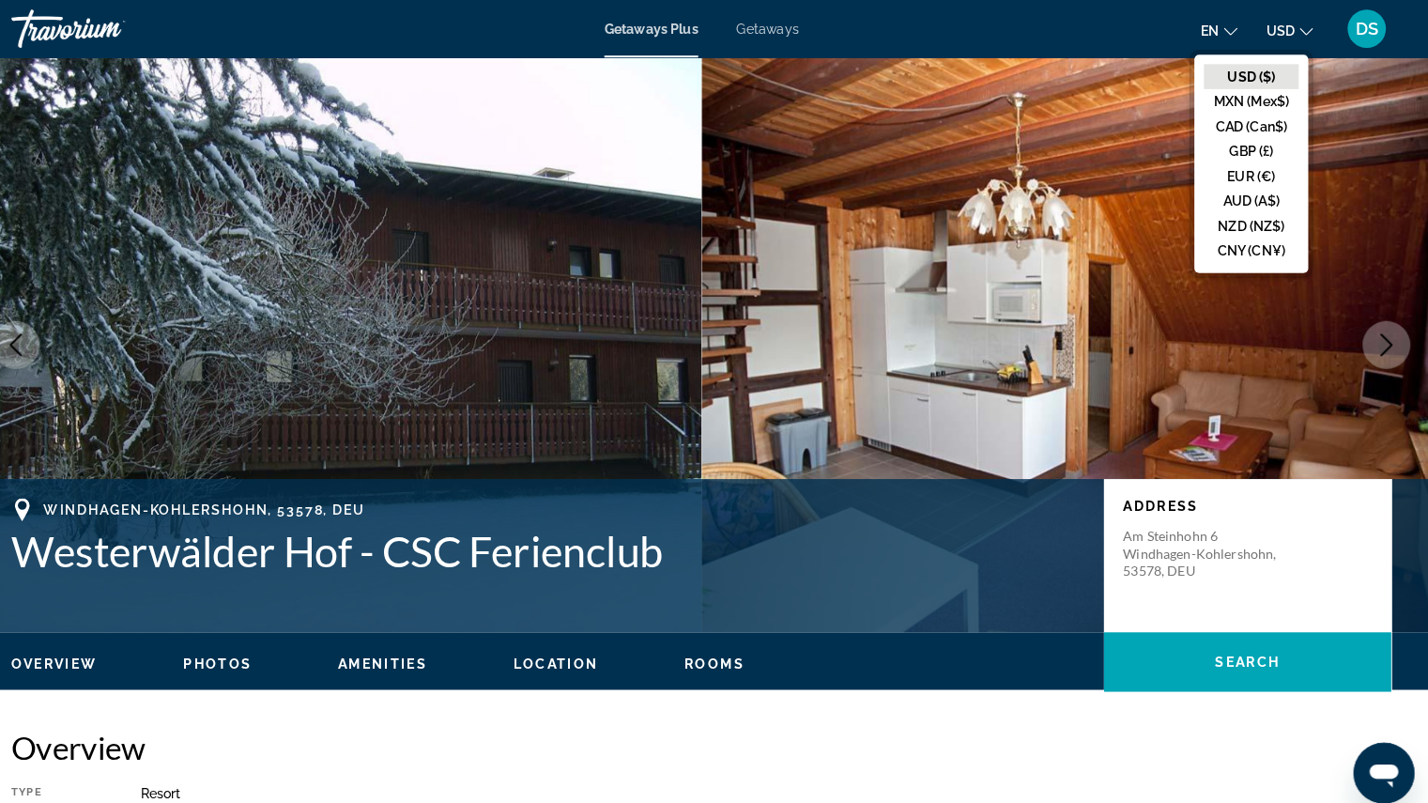
click at [1284, 69] on button "USD ($)" at bounding box center [1252, 75] width 93 height 24
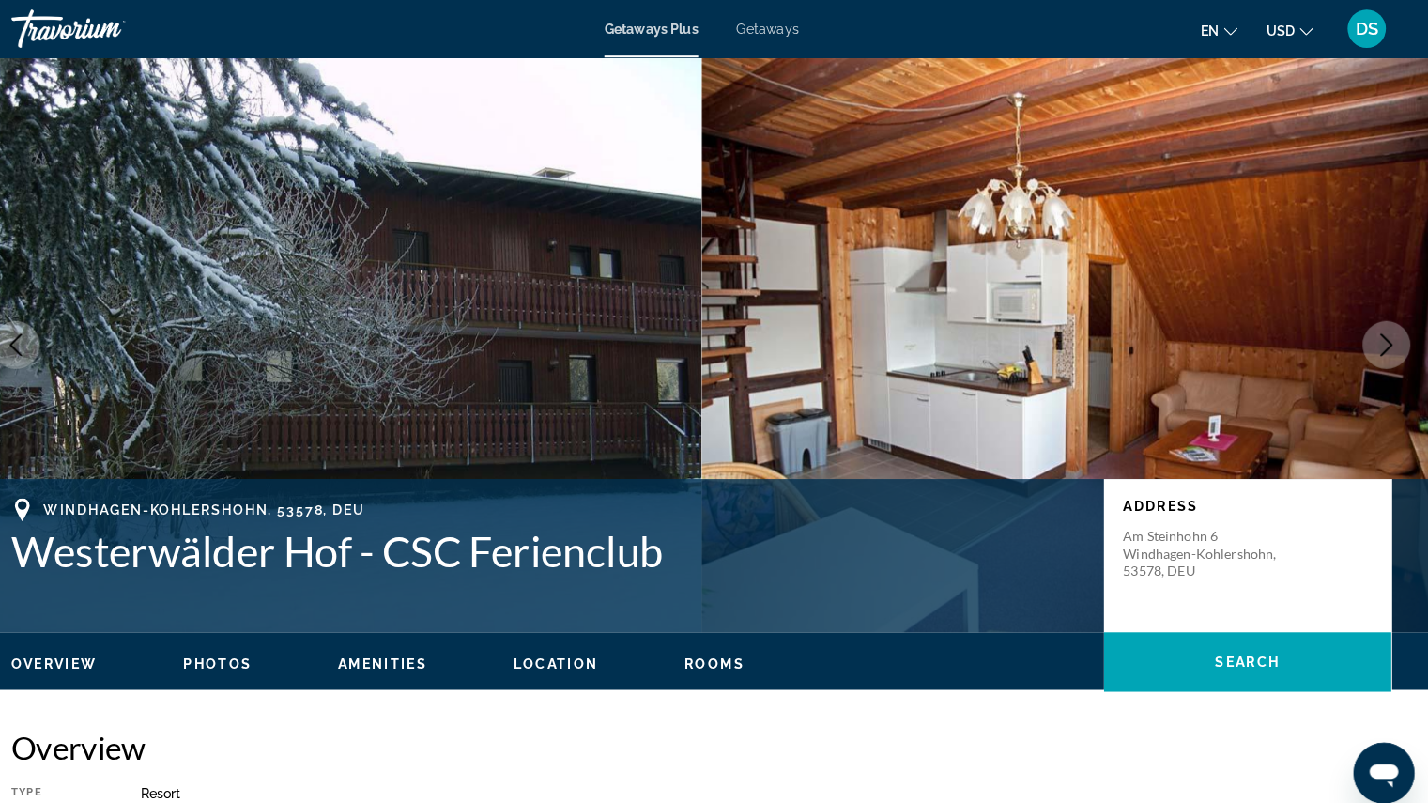
click at [1233, 31] on icon "Change language" at bounding box center [1232, 30] width 13 height 13
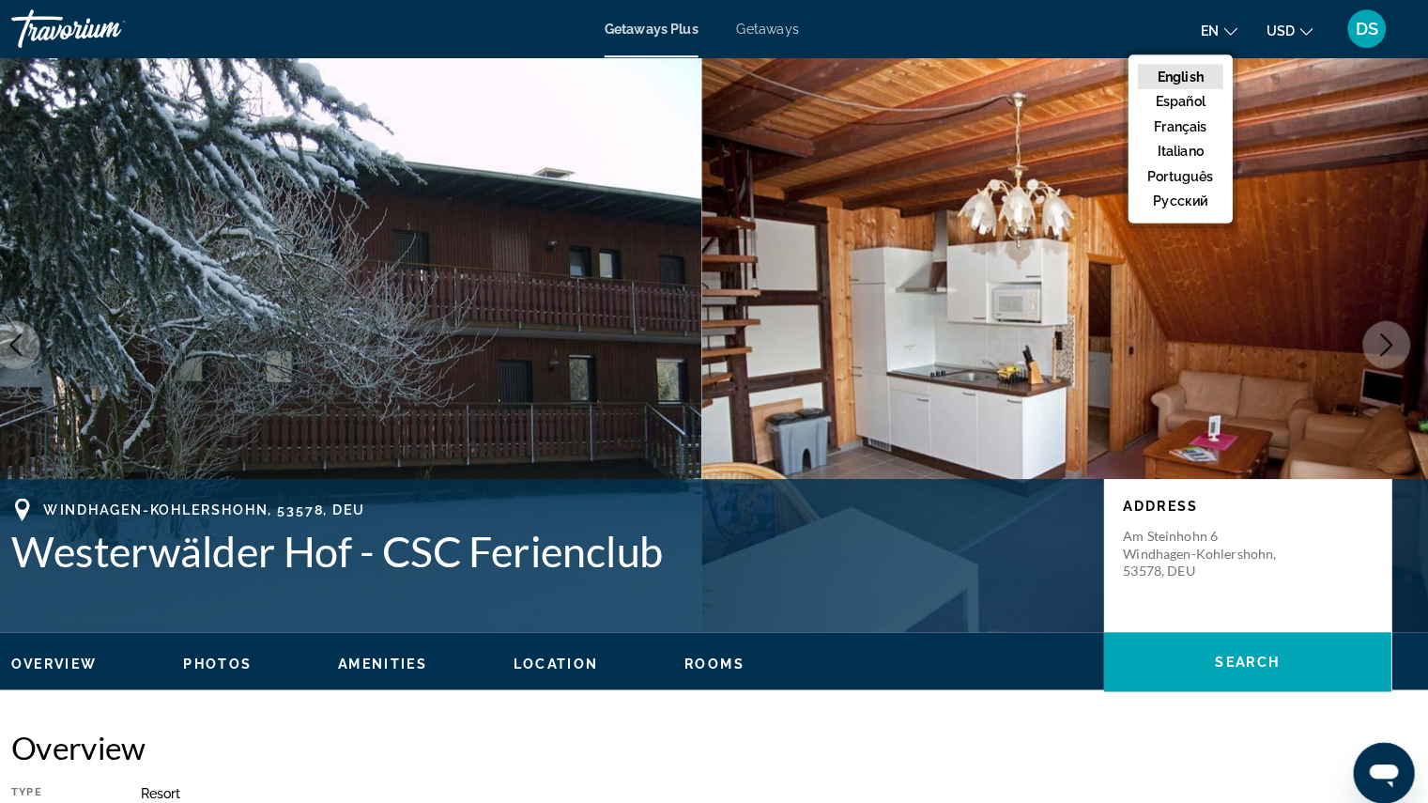
click at [1233, 31] on icon "Change language" at bounding box center [1232, 30] width 13 height 13
